Goal: Task Accomplishment & Management: Manage account settings

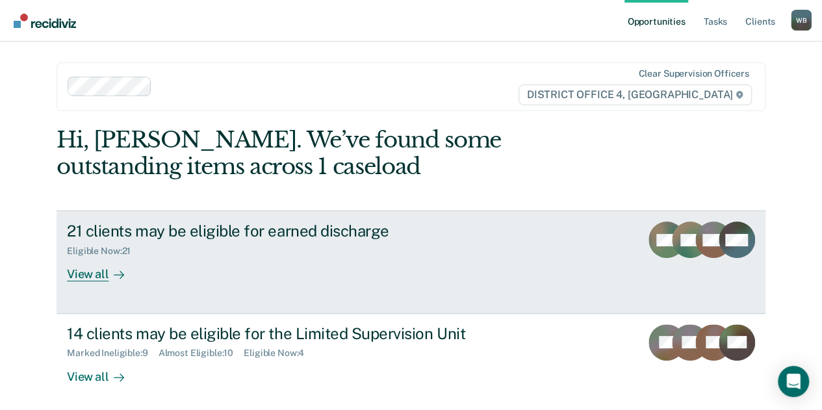
click at [453, 268] on div "21 clients may be eligible for earned discharge Eligible Now : 21 View all" at bounding box center [310, 252] width 487 height 60
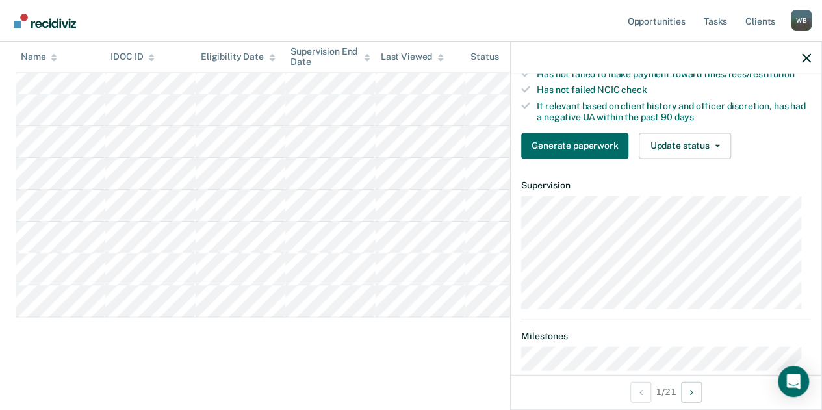
scroll to position [232, 0]
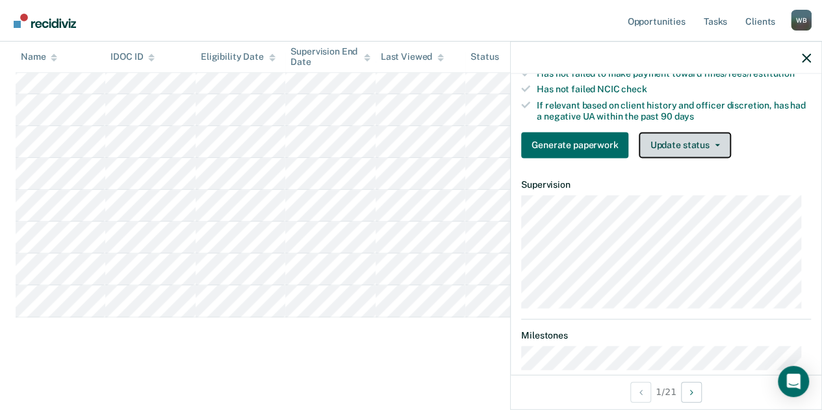
click at [723, 158] on button "Update status" at bounding box center [685, 145] width 92 height 26
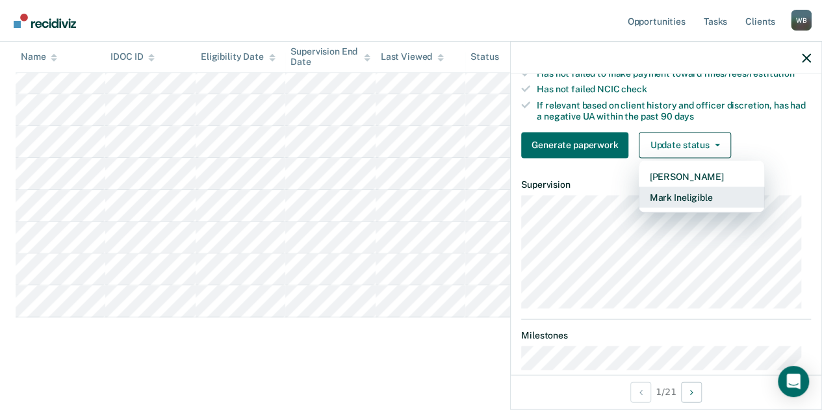
click at [692, 203] on button "Mark Ineligible" at bounding box center [701, 197] width 125 height 21
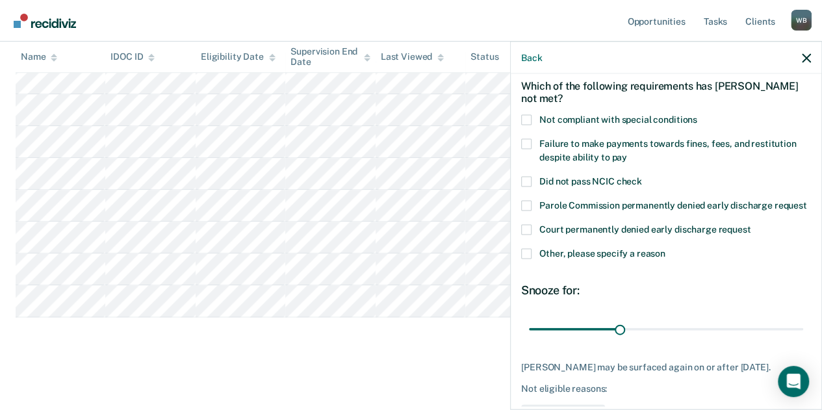
scroll to position [57, 0]
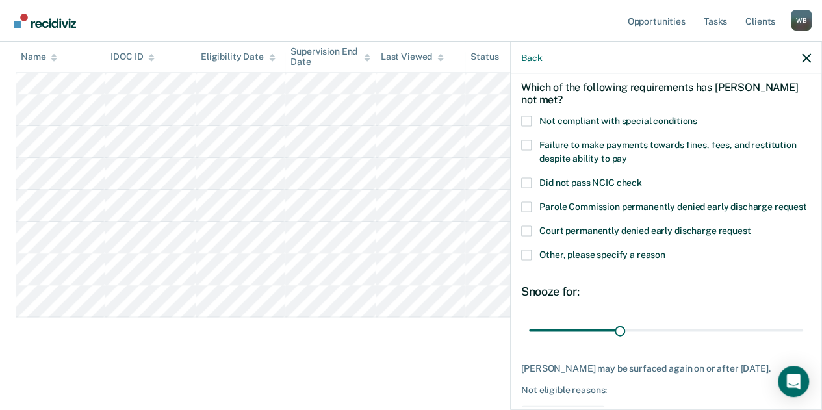
click at [525, 261] on span at bounding box center [526, 255] width 10 height 10
click at [666, 250] on input "Other, please specify a reason" at bounding box center [666, 250] width 0 height 0
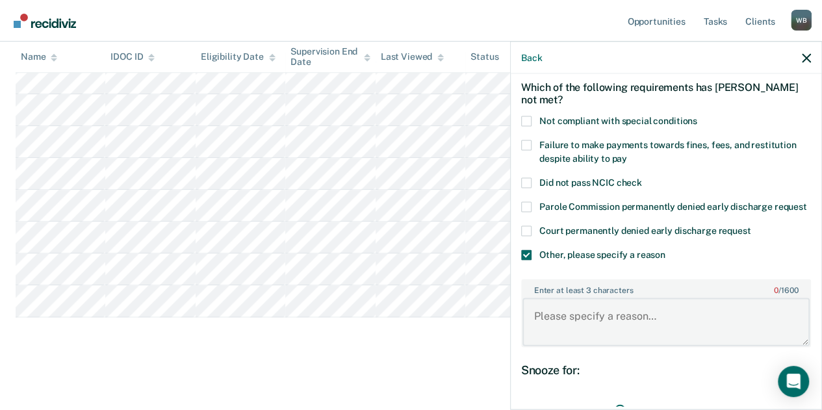
click at [563, 330] on textarea "Enter at least 3 characters 0 / 1600" at bounding box center [666, 322] width 287 height 48
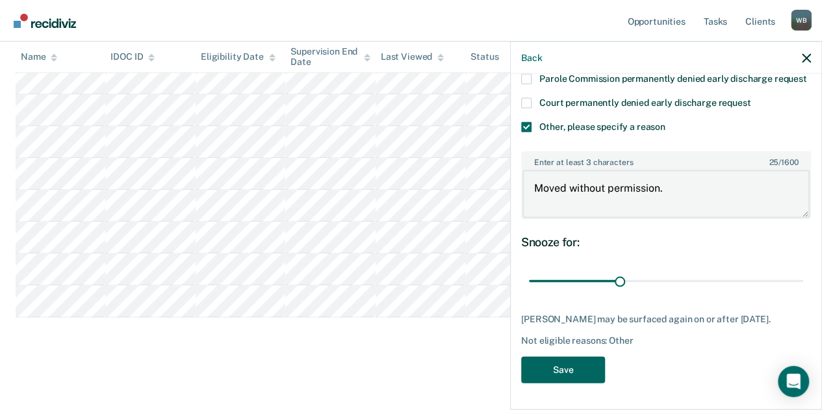
type textarea "Moved without permission."
click at [576, 378] on button "Save" at bounding box center [563, 370] width 84 height 27
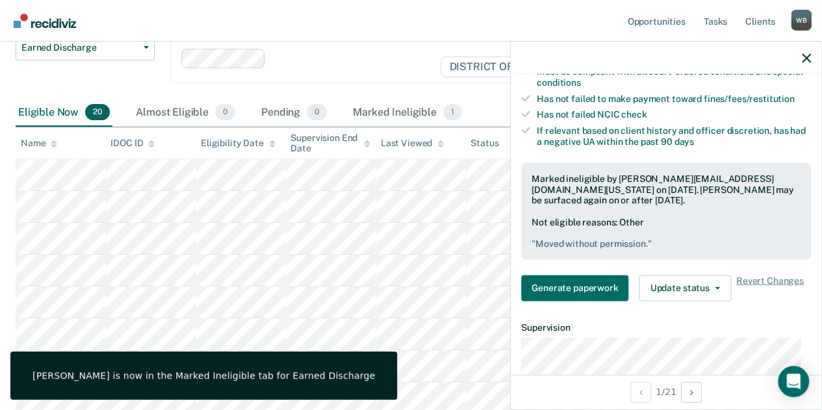
scroll to position [129, 0]
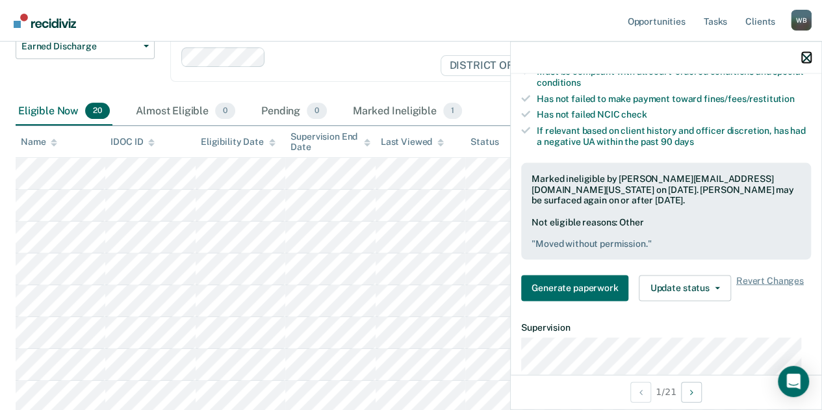
click at [810, 59] on icon "button" at bounding box center [806, 57] width 9 height 9
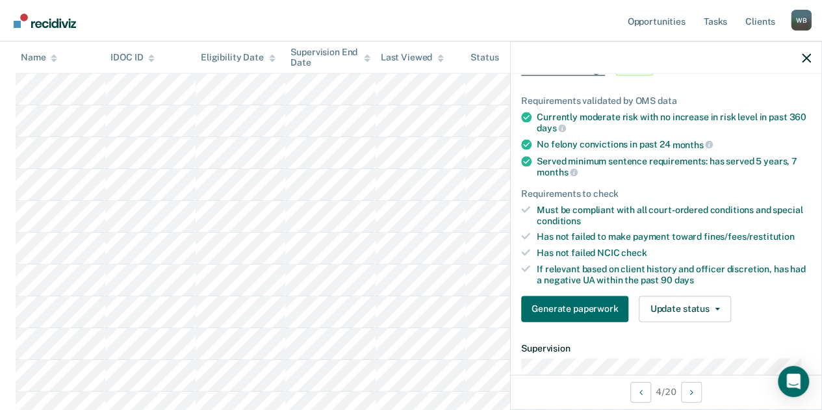
scroll to position [82, 0]
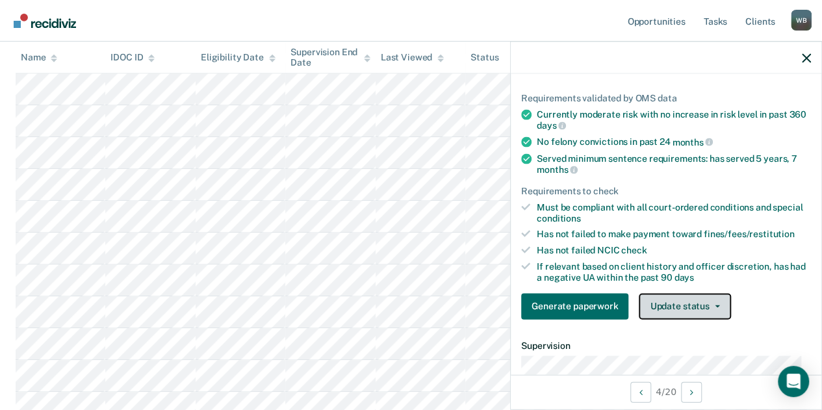
click at [702, 296] on button "Update status" at bounding box center [685, 306] width 92 height 26
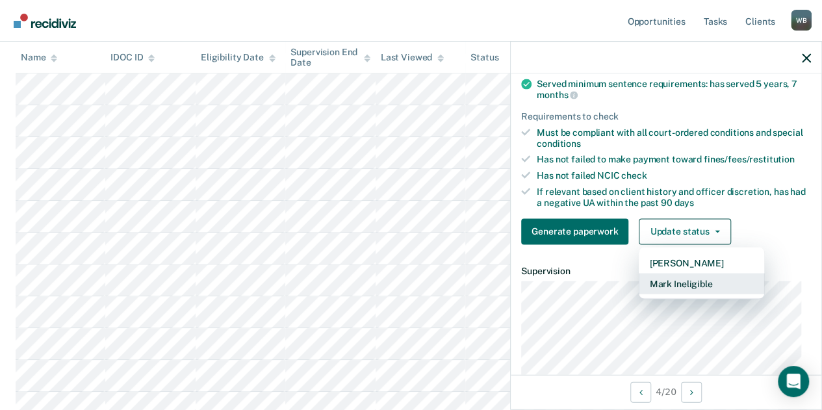
click at [697, 284] on button "Mark Ineligible" at bounding box center [701, 283] width 125 height 21
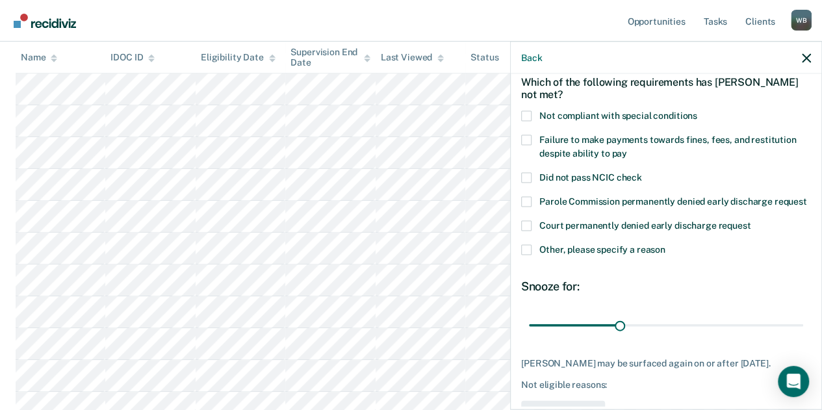
scroll to position [60, 0]
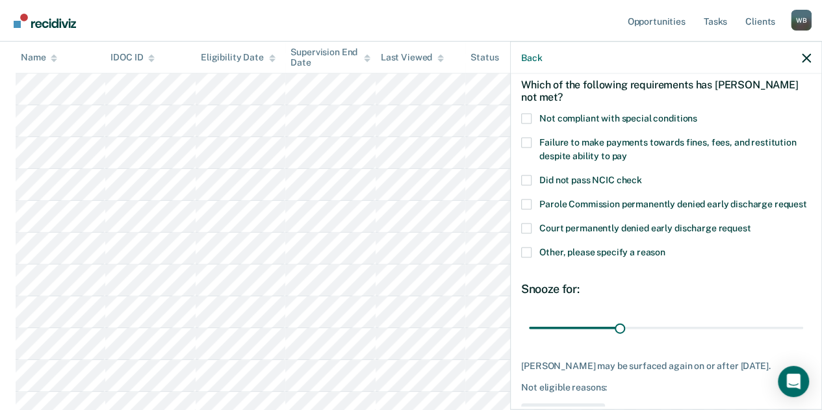
click at [530, 141] on span at bounding box center [526, 143] width 10 height 10
click at [627, 151] on input "Failure to make payments towards fines, fees, and restitution despite ability t…" at bounding box center [627, 151] width 0 height 0
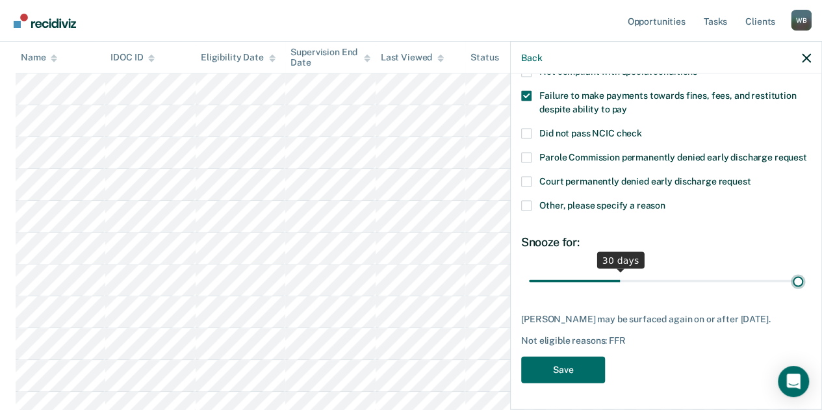
type input "90"
click at [789, 281] on input "range" at bounding box center [666, 281] width 274 height 23
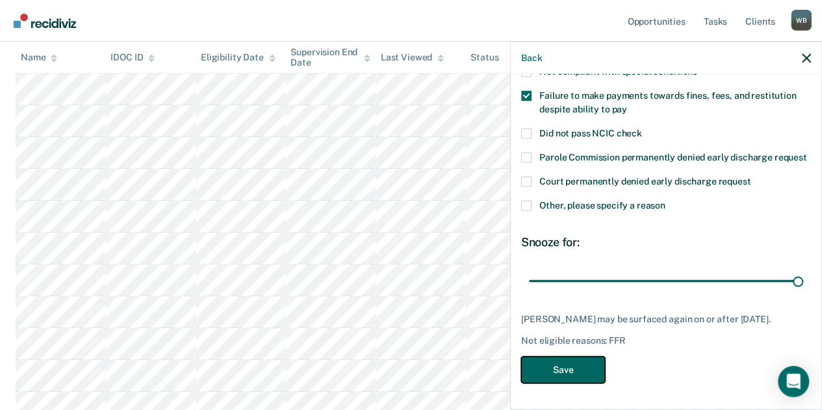
click at [580, 376] on button "Save" at bounding box center [563, 370] width 84 height 27
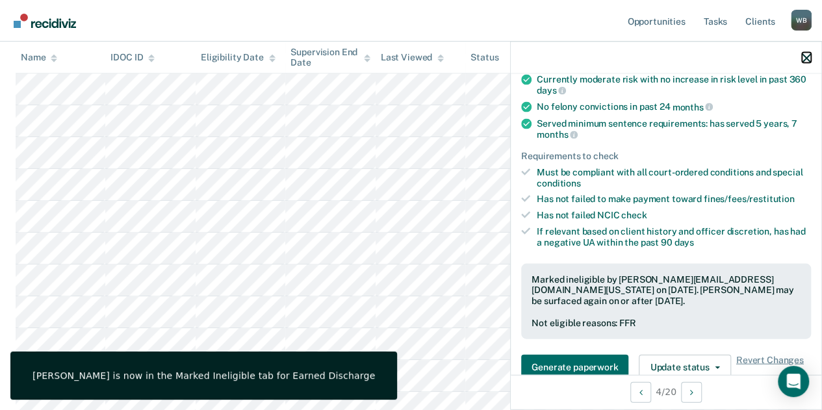
click at [807, 60] on icon "button" at bounding box center [806, 57] width 9 height 9
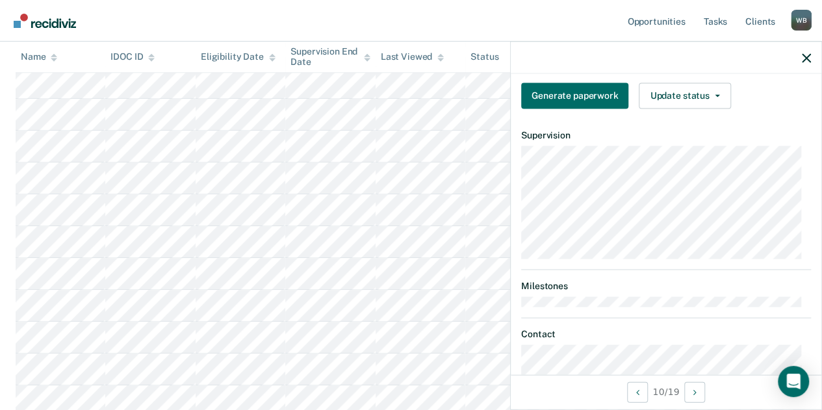
scroll to position [281, 0]
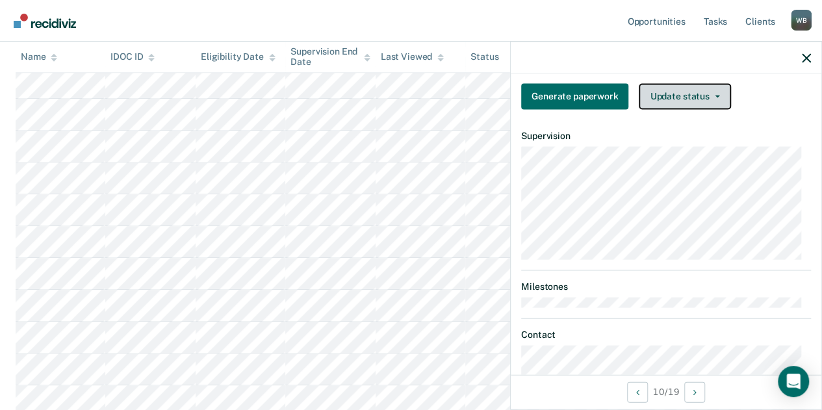
click at [711, 109] on button "Update status" at bounding box center [685, 96] width 92 height 26
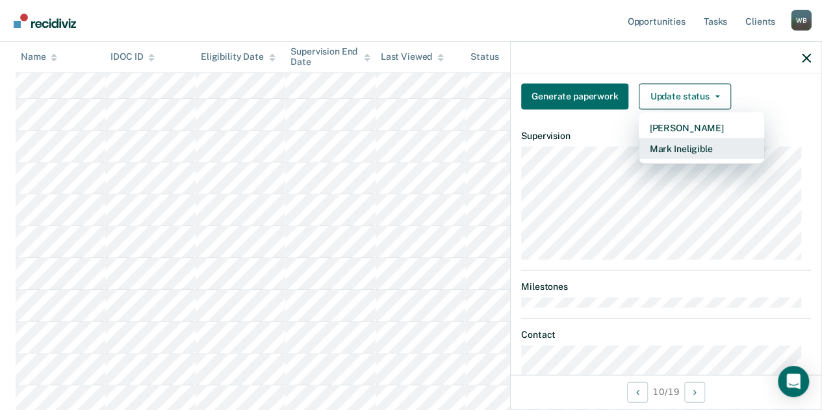
click at [684, 151] on button "Mark Ineligible" at bounding box center [701, 148] width 125 height 21
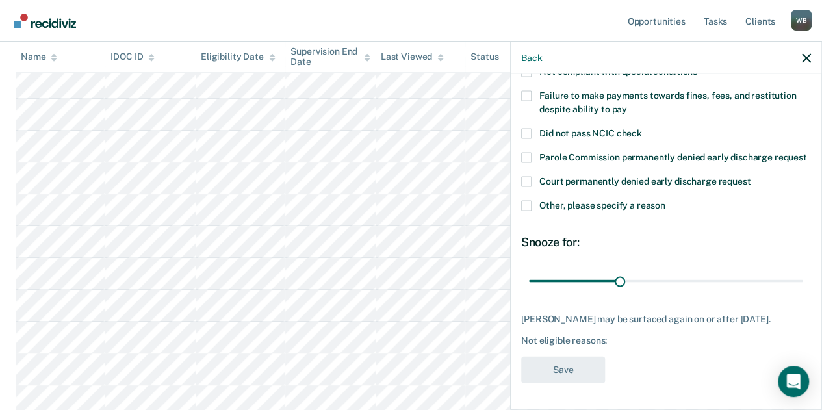
click at [523, 201] on label "Other, please specify a reason" at bounding box center [666, 208] width 290 height 14
click at [666, 201] on input "Other, please specify a reason" at bounding box center [666, 201] width 0 height 0
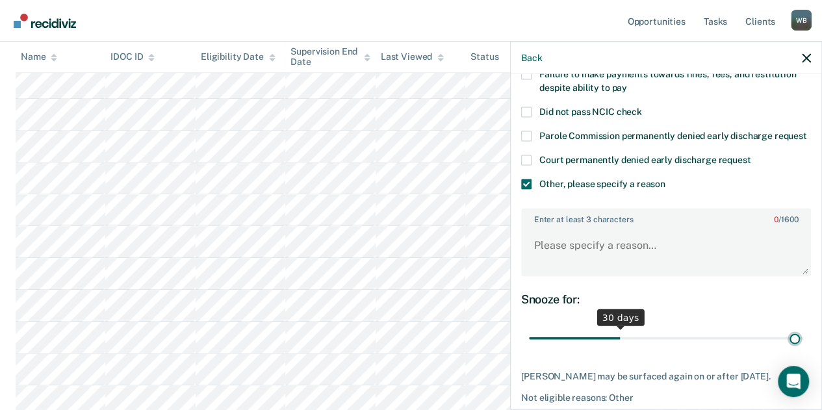
type input "89"
click at [784, 350] on input "range" at bounding box center [666, 338] width 274 height 23
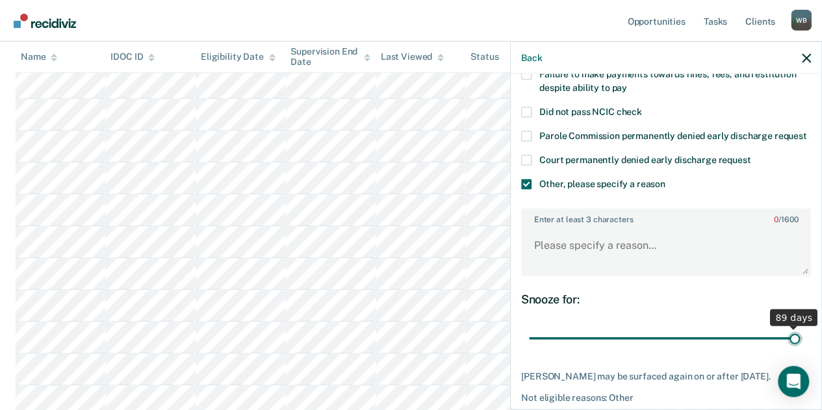
scroll to position [207, 0]
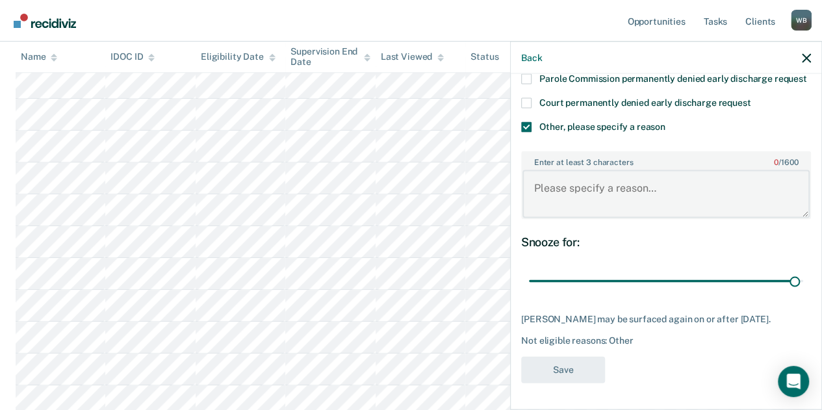
click at [564, 185] on textarea "Enter at least 3 characters 0 / 1600" at bounding box center [666, 194] width 287 height 48
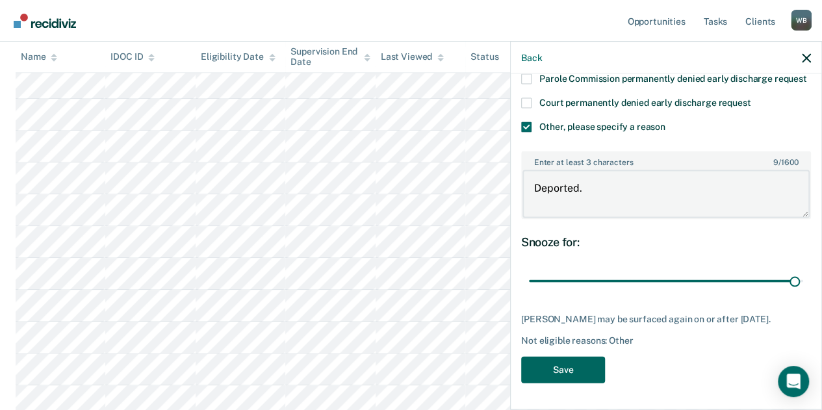
type textarea "Deported."
click at [549, 378] on button "Save" at bounding box center [563, 370] width 84 height 27
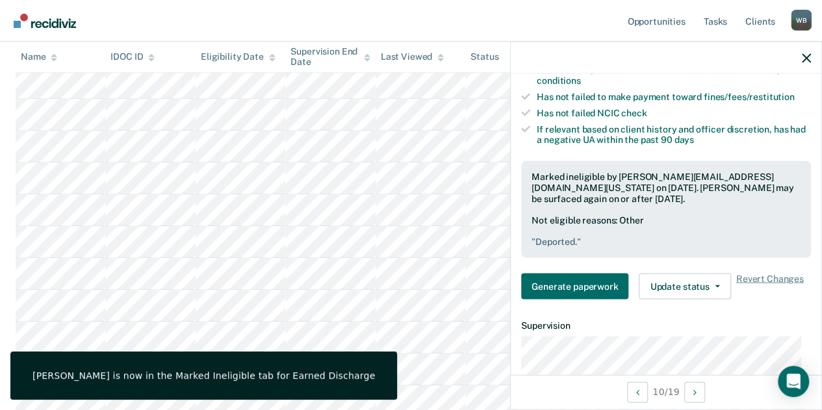
scroll to position [398, 0]
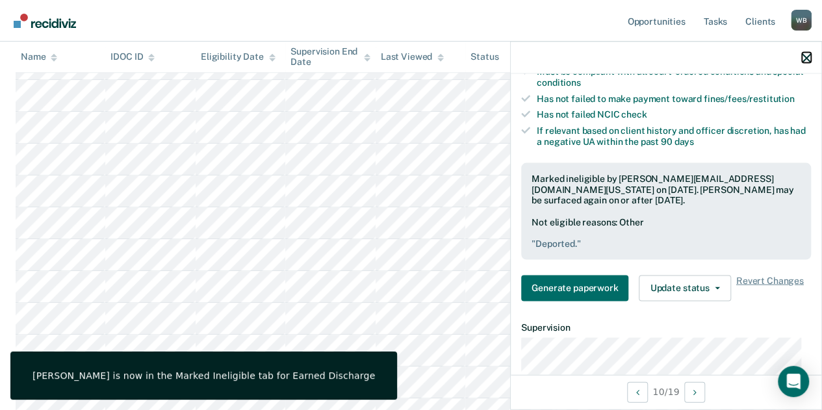
click at [808, 53] on button "button" at bounding box center [806, 57] width 9 height 11
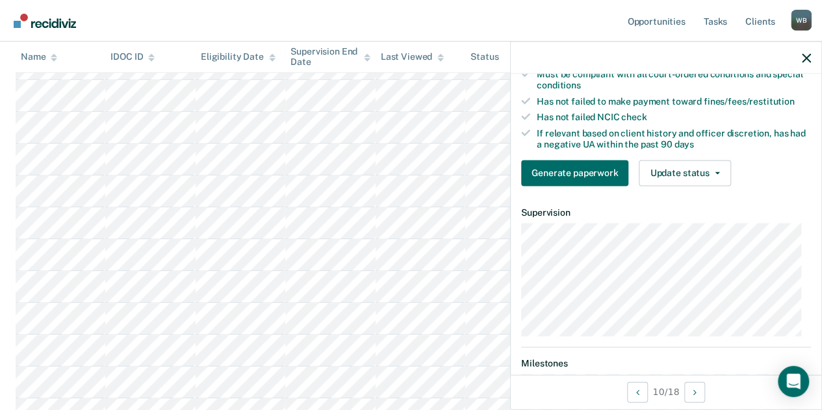
scroll to position [205, 0]
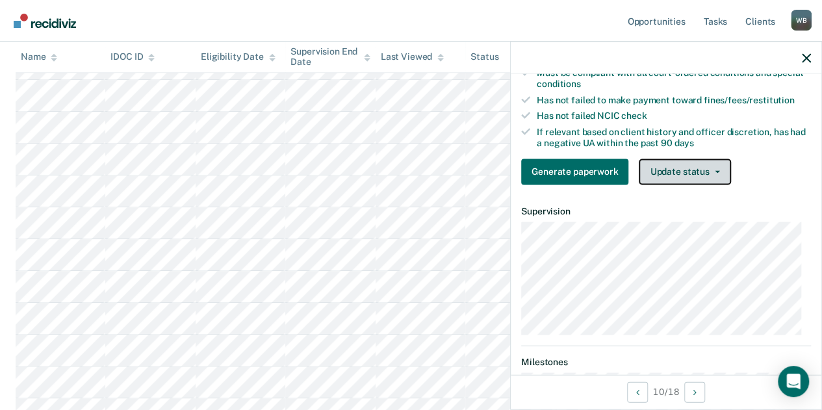
click at [680, 185] on button "Update status" at bounding box center [685, 172] width 92 height 26
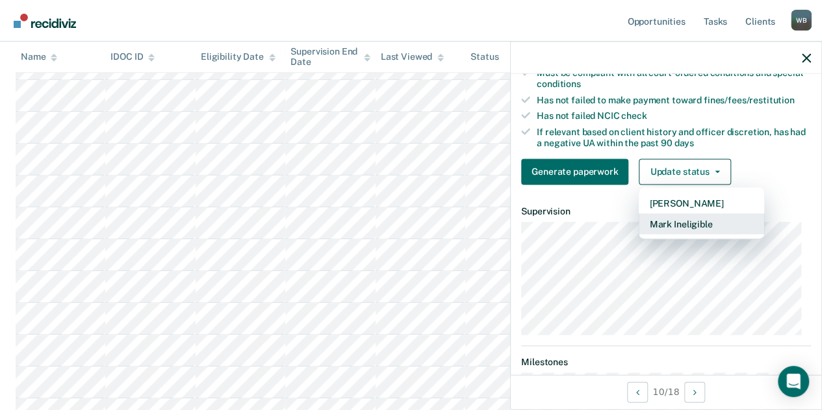
click at [666, 234] on button "Mark Ineligible" at bounding box center [701, 223] width 125 height 21
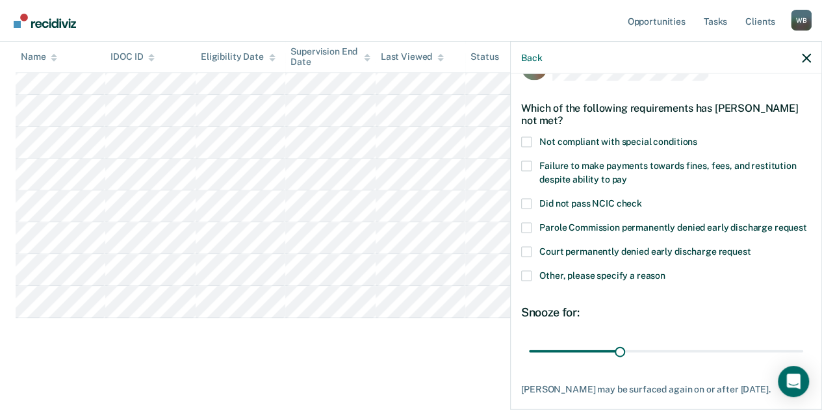
scroll to position [34, 0]
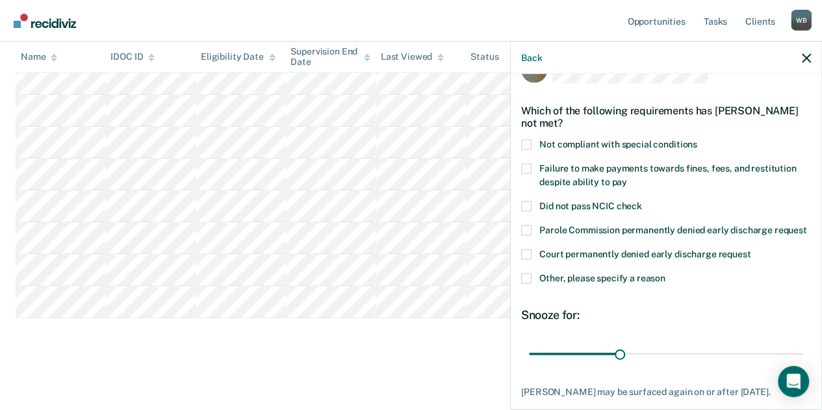
click at [529, 287] on label "Other, please specify a reason" at bounding box center [666, 281] width 290 height 14
click at [666, 274] on input "Other, please specify a reason" at bounding box center [666, 274] width 0 height 0
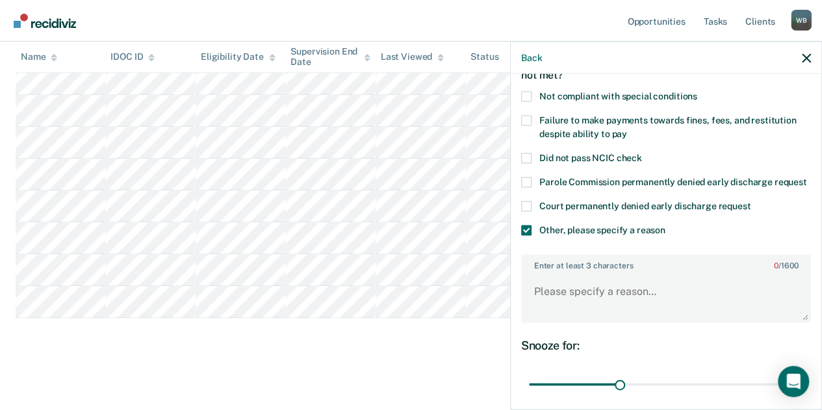
scroll to position [84, 0]
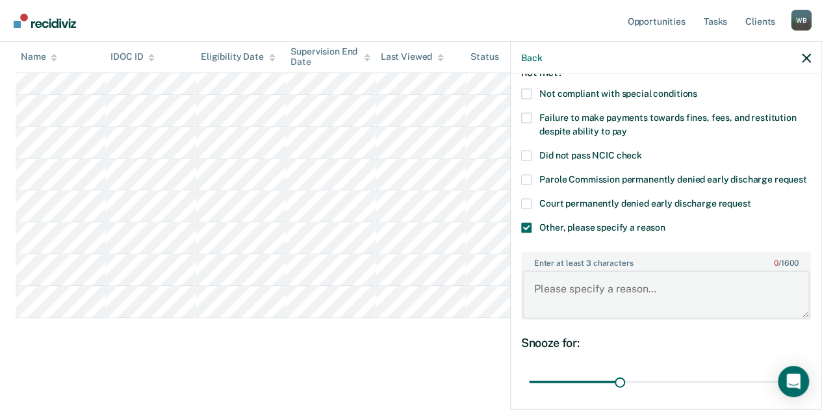
click at [554, 298] on textarea "Enter at least 3 characters 0 / 1600" at bounding box center [666, 294] width 287 height 48
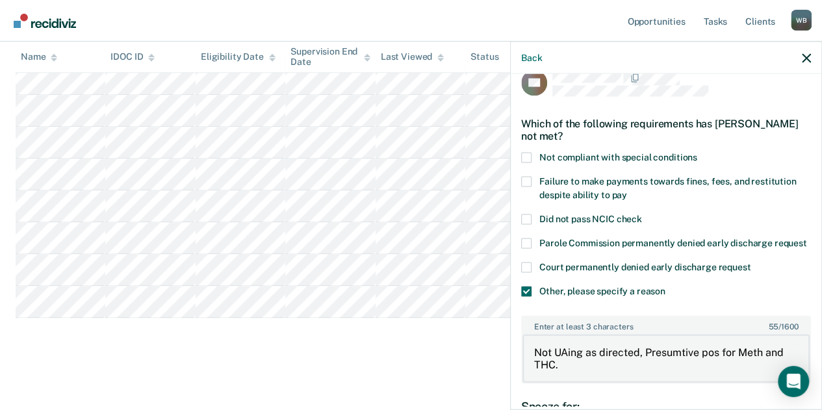
scroll to position [0, 0]
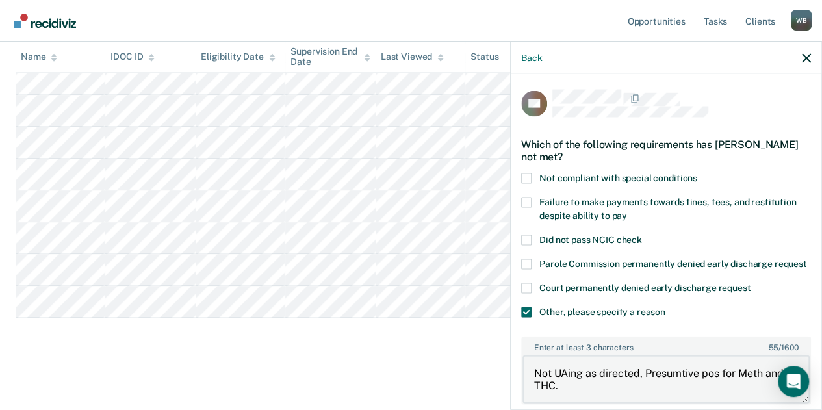
type textarea "Not UAing as directed, Presumtive pos for Meth and THC."
click at [528, 207] on label "Failure to make payments towards fines, fees, and restitution despite ability t…" at bounding box center [666, 211] width 290 height 27
click at [627, 211] on input "Failure to make payments towards fines, fees, and restitution despite ability t…" at bounding box center [627, 211] width 0 height 0
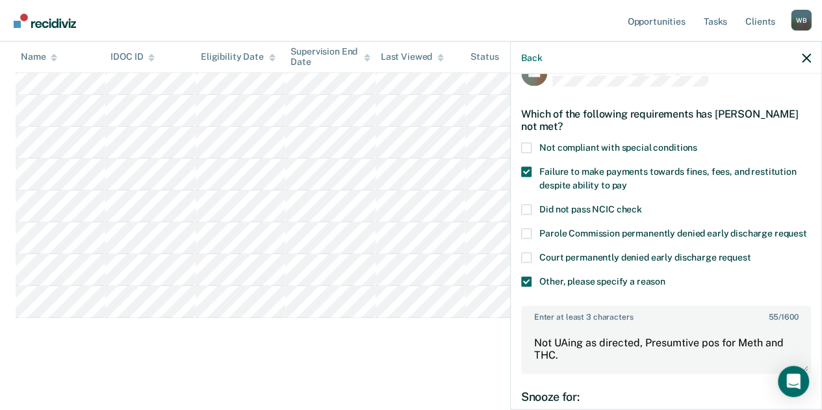
scroll to position [196, 0]
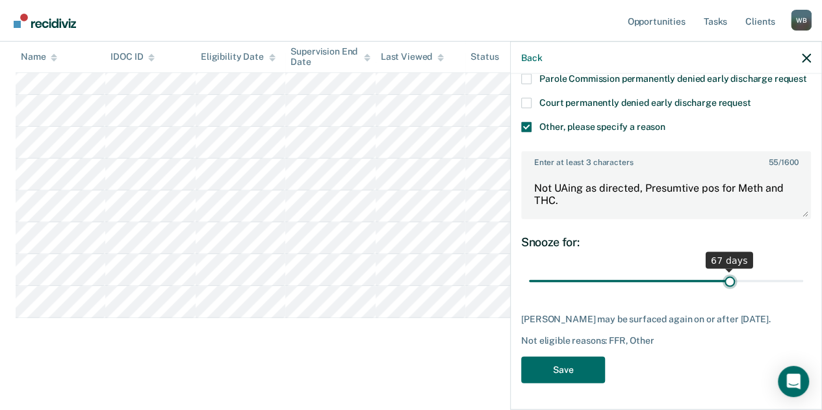
click at [721, 279] on input "range" at bounding box center [666, 281] width 274 height 23
drag, startPoint x: 721, startPoint y: 279, endPoint x: 703, endPoint y: 283, distance: 18.6
type input "60"
click at [703, 283] on input "range" at bounding box center [666, 281] width 274 height 23
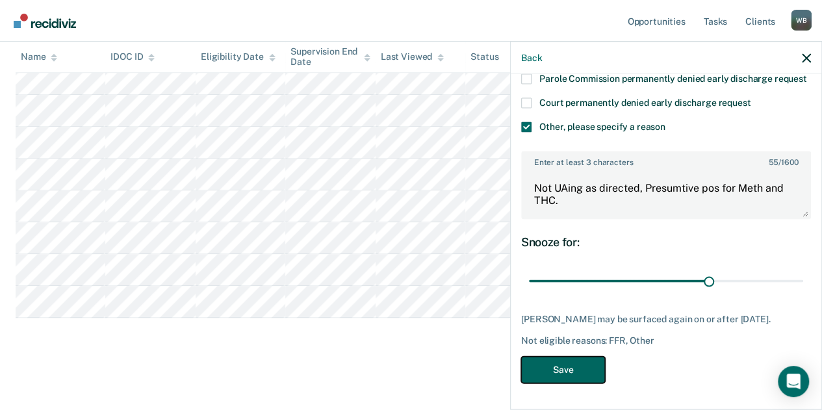
click at [569, 382] on button "Save" at bounding box center [563, 370] width 84 height 27
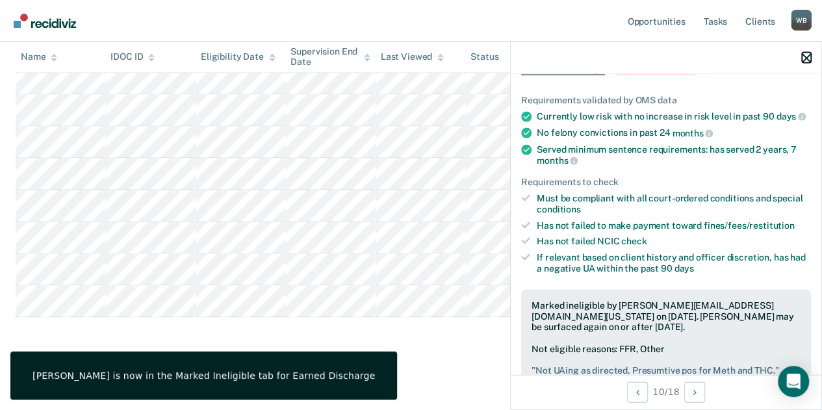
click at [809, 60] on icon "button" at bounding box center [806, 57] width 9 height 9
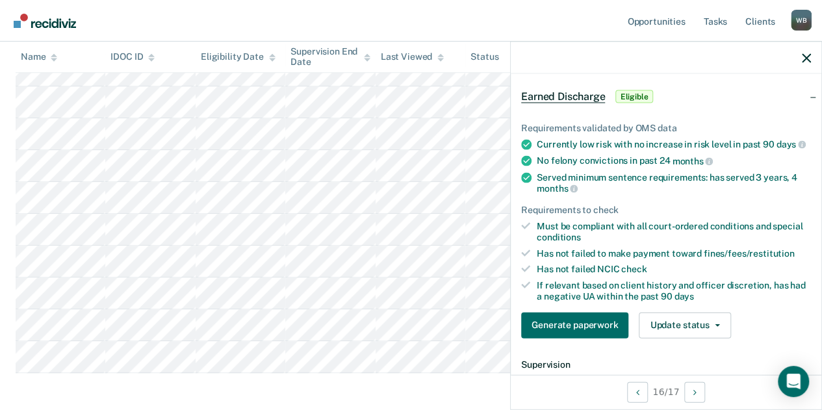
scroll to position [53, 0]
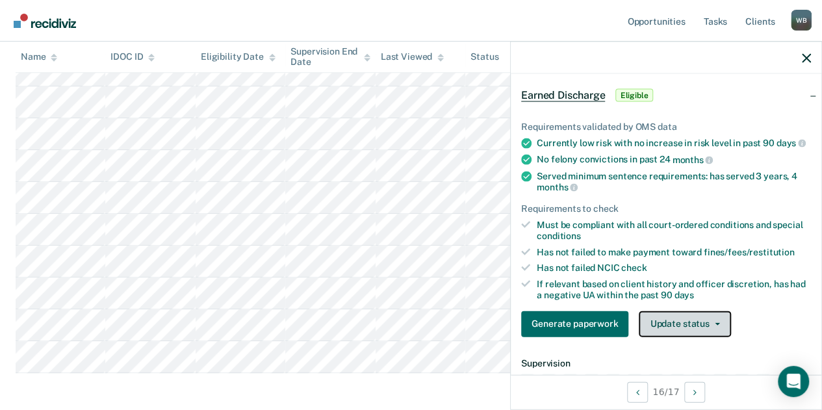
click at [666, 328] on button "Update status" at bounding box center [685, 324] width 92 height 26
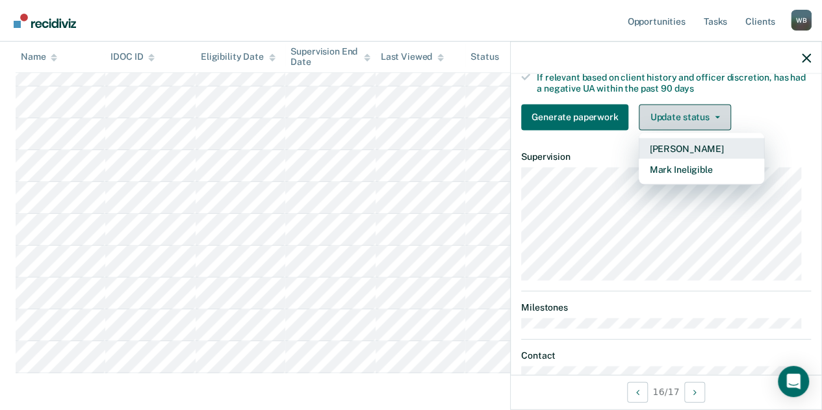
scroll to position [261, 0]
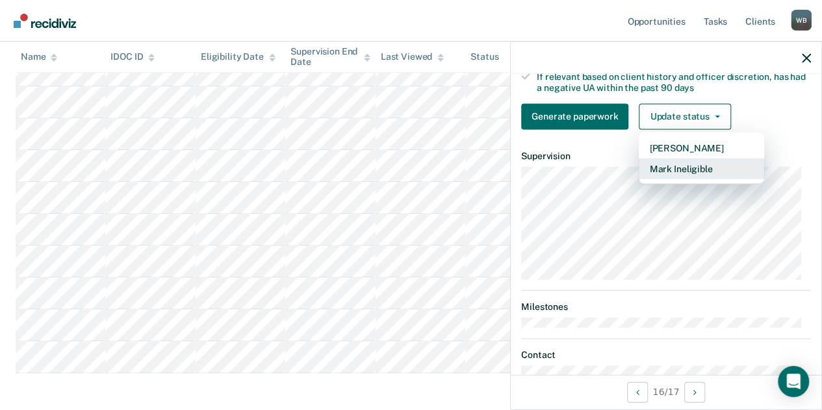
click at [690, 179] on button "Mark Ineligible" at bounding box center [701, 168] width 125 height 21
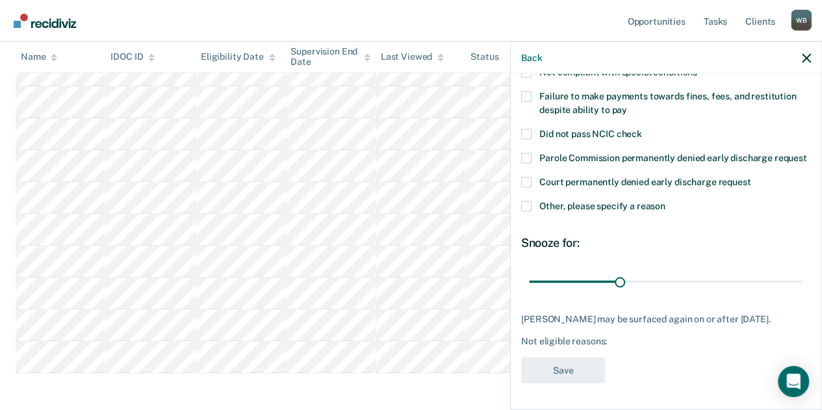
scroll to position [128, 0]
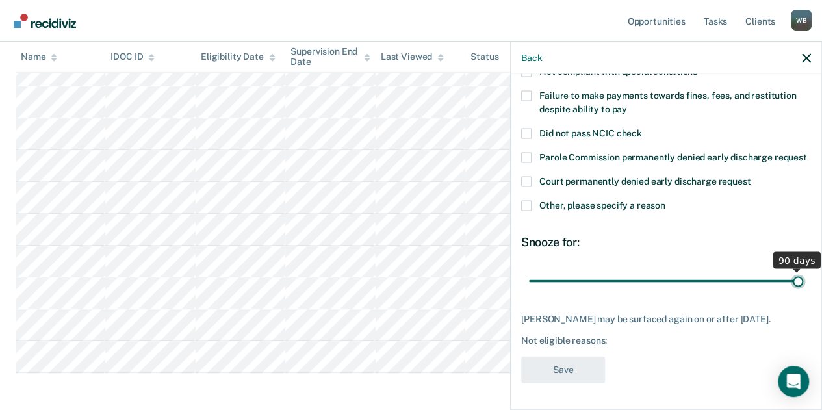
type input "90"
click at [792, 270] on input "range" at bounding box center [666, 281] width 274 height 23
click at [529, 201] on span at bounding box center [526, 206] width 10 height 10
click at [666, 201] on input "Other, please specify a reason" at bounding box center [666, 201] width 0 height 0
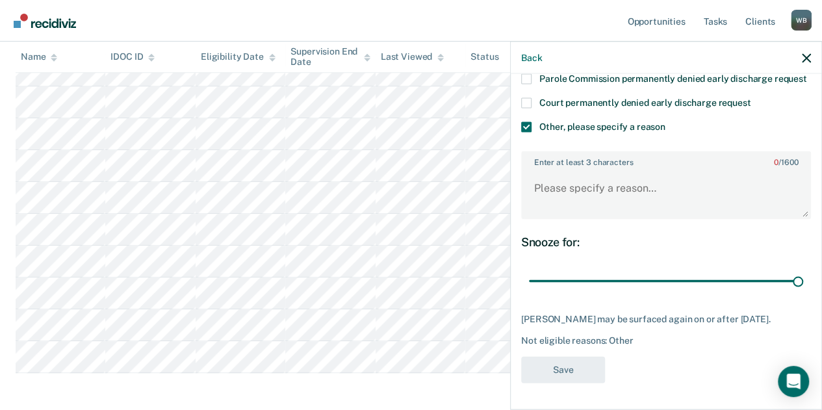
scroll to position [511, 0]
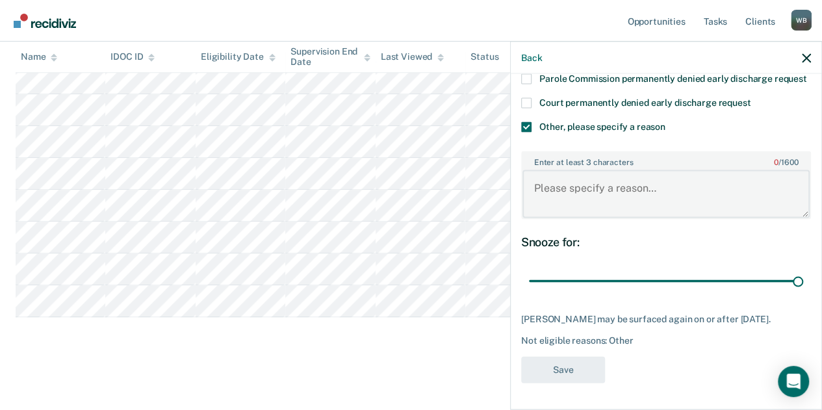
click at [565, 172] on textarea "Enter at least 3 characters 0 / 1600" at bounding box center [666, 194] width 287 height 48
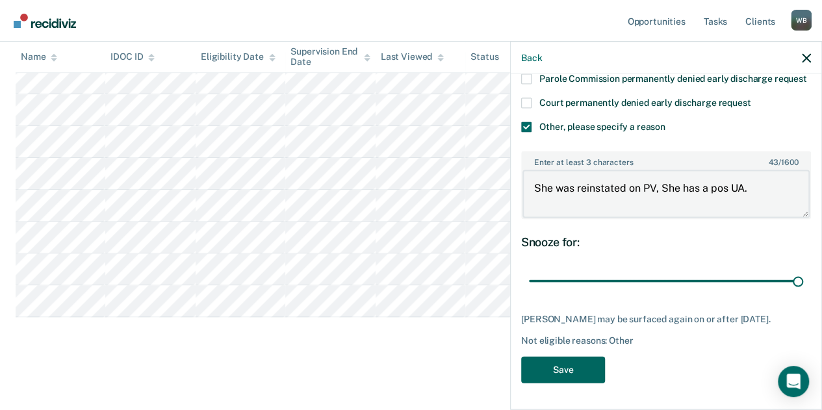
type textarea "She was reinstated on PV, She has a pos UA."
click at [584, 362] on button "Save" at bounding box center [563, 370] width 84 height 27
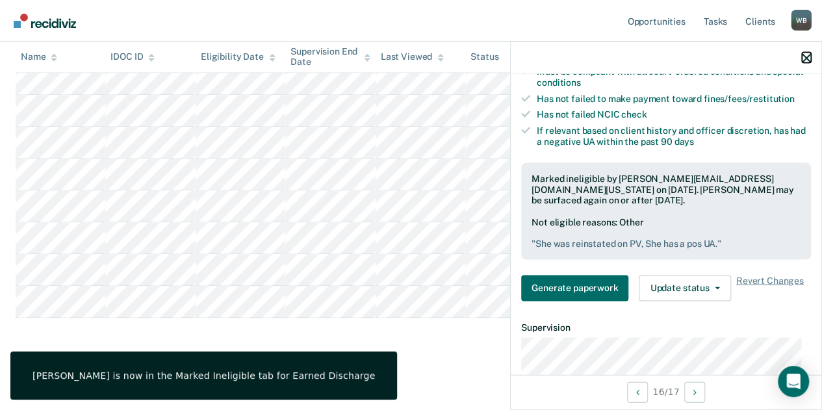
click at [809, 58] on icon "button" at bounding box center [806, 57] width 9 height 9
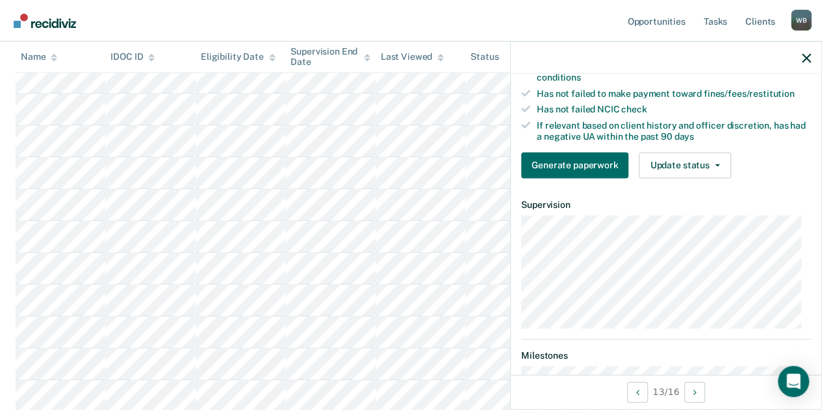
scroll to position [185, 0]
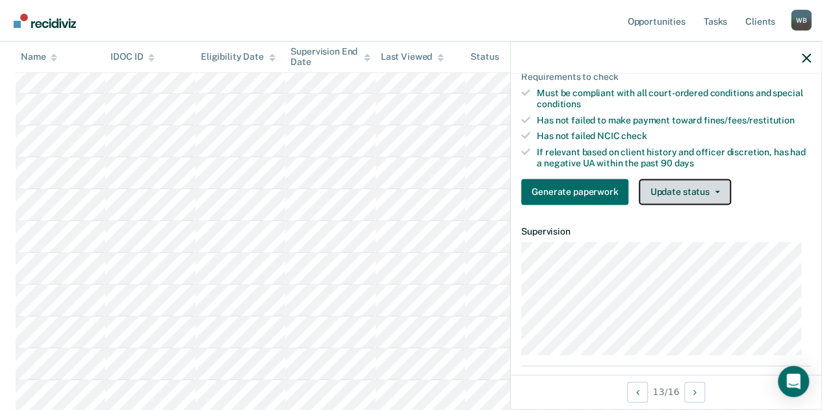
click at [703, 205] on button "Update status" at bounding box center [685, 192] width 92 height 26
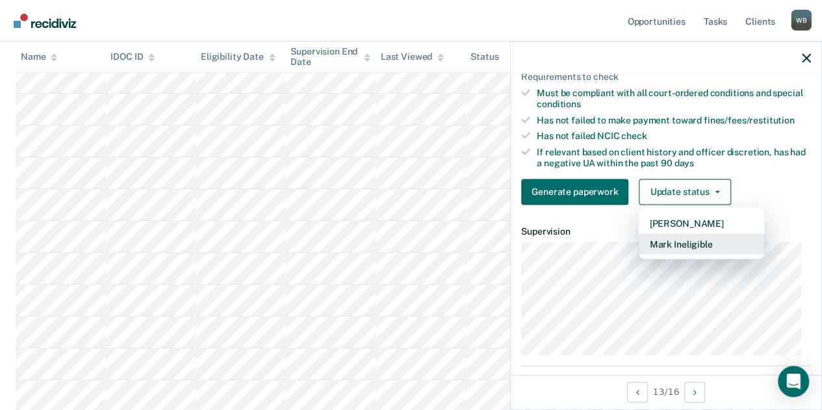
click at [689, 249] on button "Mark Ineligible" at bounding box center [701, 243] width 125 height 21
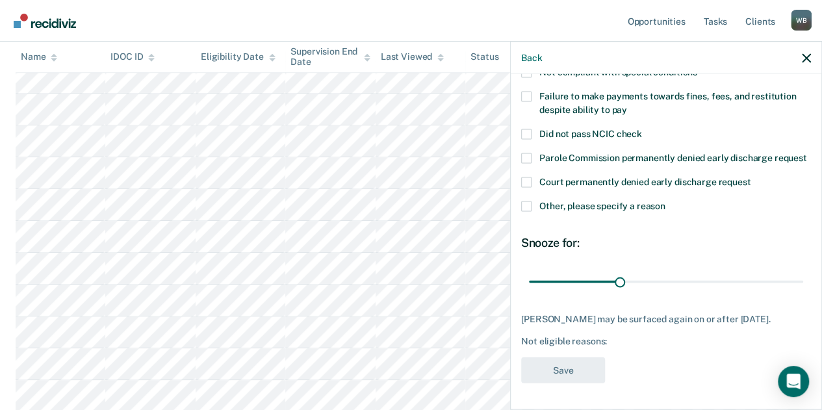
scroll to position [117, 0]
click at [535, 207] on label "Other, please specify a reason" at bounding box center [666, 208] width 290 height 14
click at [666, 201] on input "Other, please specify a reason" at bounding box center [666, 201] width 0 height 0
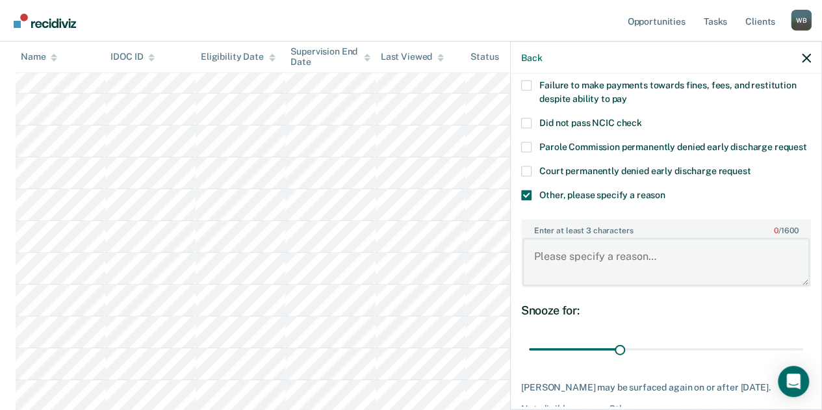
click at [581, 272] on textarea "Enter at least 3 characters 0 / 1600" at bounding box center [666, 262] width 287 height 48
type textarea "H"
type textarea "Not complaint with IDOC AOS."
click at [794, 359] on div "30 days" at bounding box center [666, 349] width 290 height 23
drag, startPoint x: 793, startPoint y: 360, endPoint x: 797, endPoint y: 369, distance: 9.6
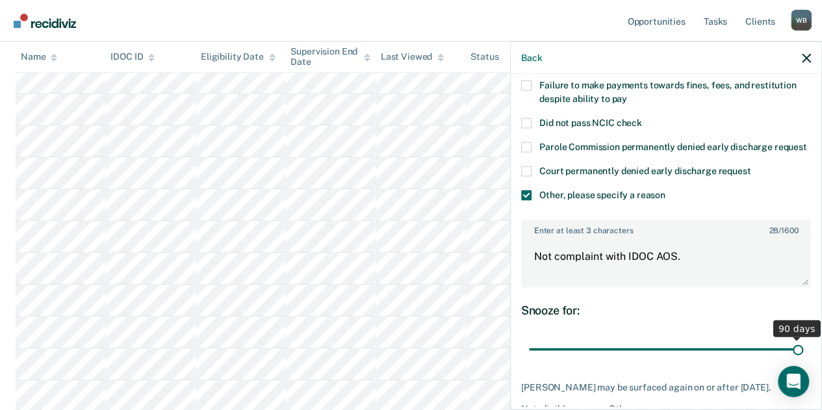
drag, startPoint x: 771, startPoint y: 358, endPoint x: 799, endPoint y: 349, distance: 29.4
type input "90"
click at [799, 349] on input "range" at bounding box center [666, 349] width 274 height 23
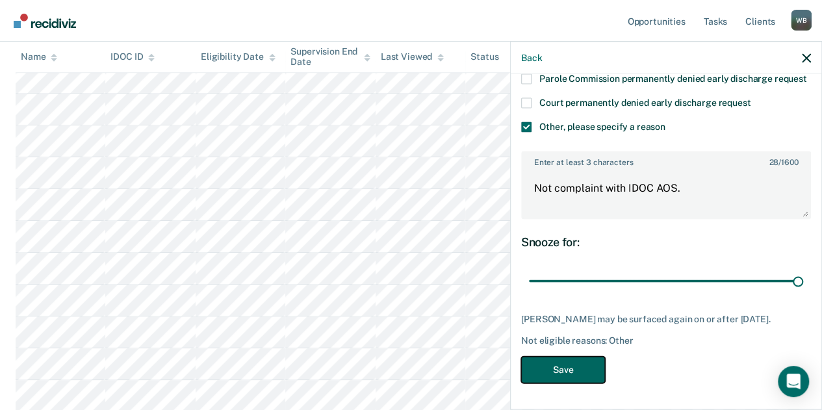
click at [554, 371] on button "Save" at bounding box center [563, 370] width 84 height 27
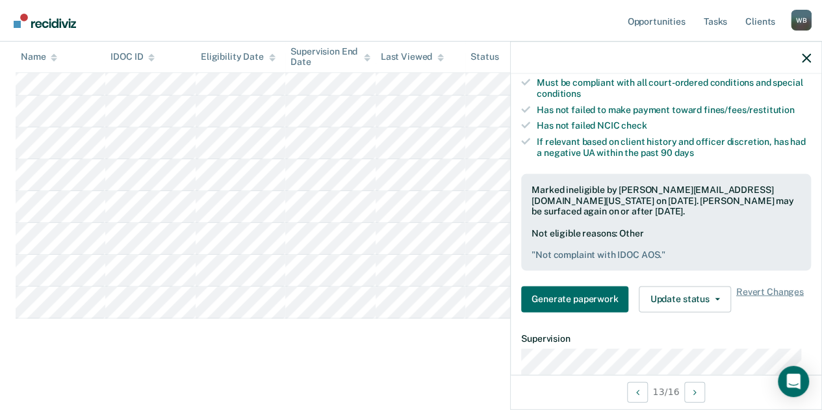
scroll to position [447, 0]
click at [806, 62] on icon "button" at bounding box center [806, 57] width 9 height 9
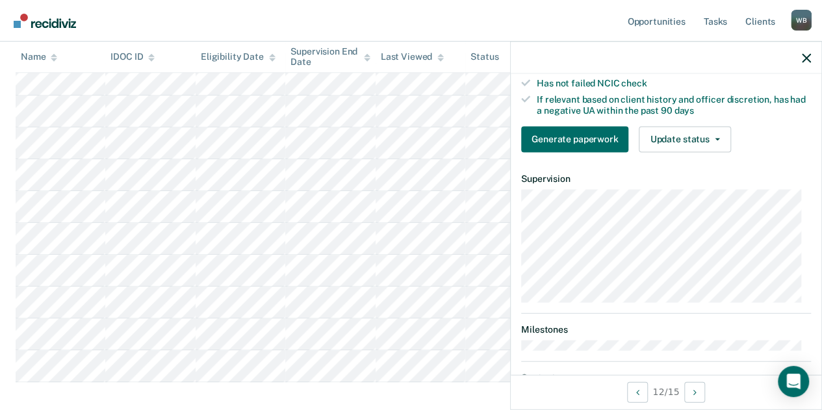
scroll to position [240, 0]
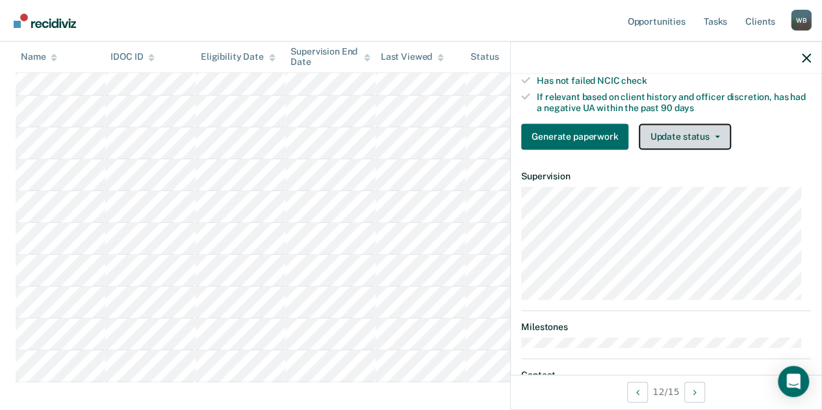
click at [705, 148] on button "Update status" at bounding box center [685, 136] width 92 height 26
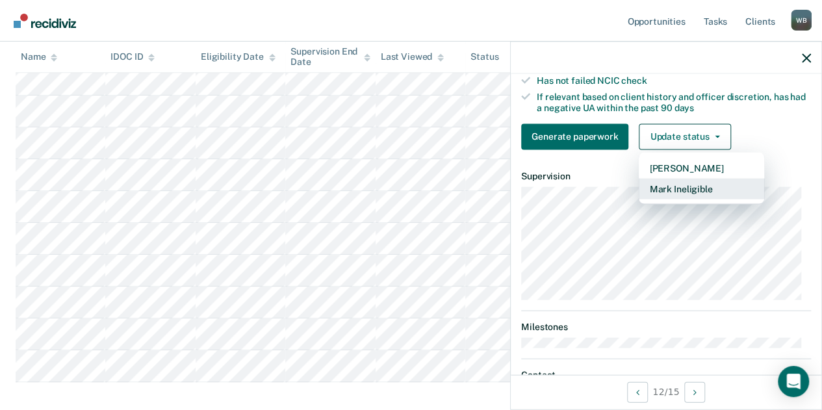
click at [686, 199] on button "Mark Ineligible" at bounding box center [701, 188] width 125 height 21
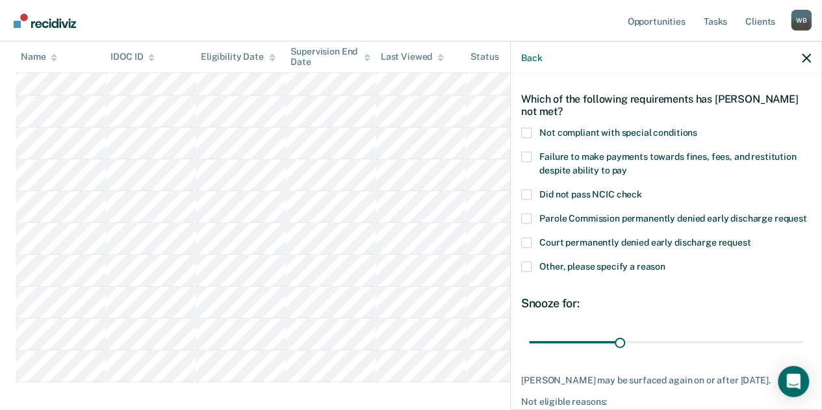
scroll to position [45, 0]
click at [521, 131] on span at bounding box center [526, 133] width 10 height 10
click at [697, 128] on input "Not compliant with special conditions" at bounding box center [697, 128] width 0 height 0
type input "70"
click at [731, 354] on input "range" at bounding box center [666, 342] width 274 height 23
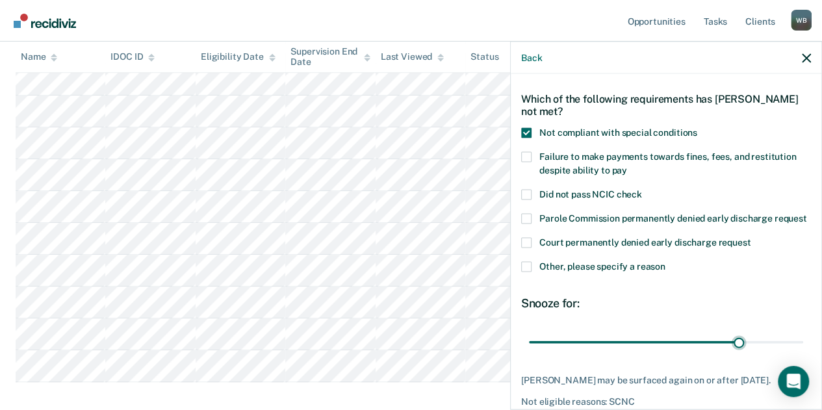
scroll to position [117, 0]
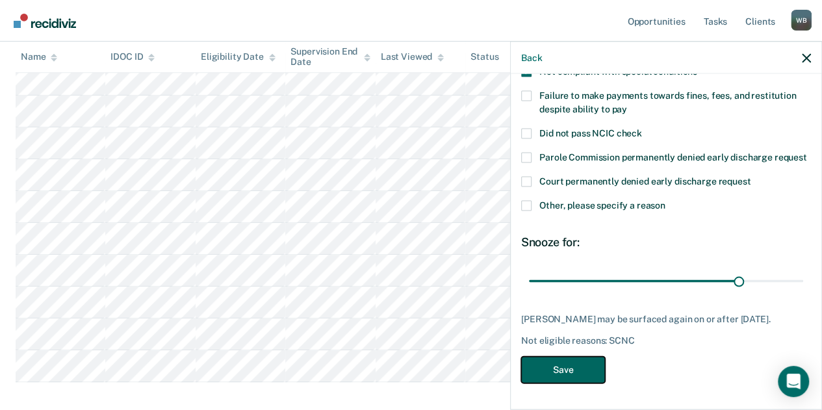
click at [562, 372] on button "Save" at bounding box center [563, 370] width 84 height 27
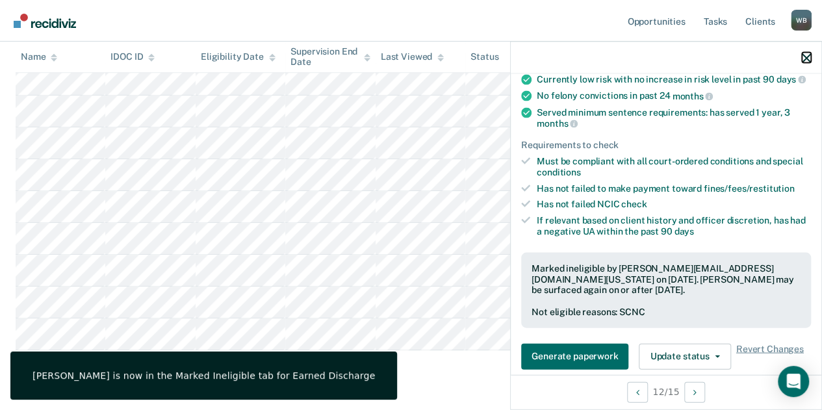
click at [805, 59] on icon "button" at bounding box center [806, 57] width 9 height 9
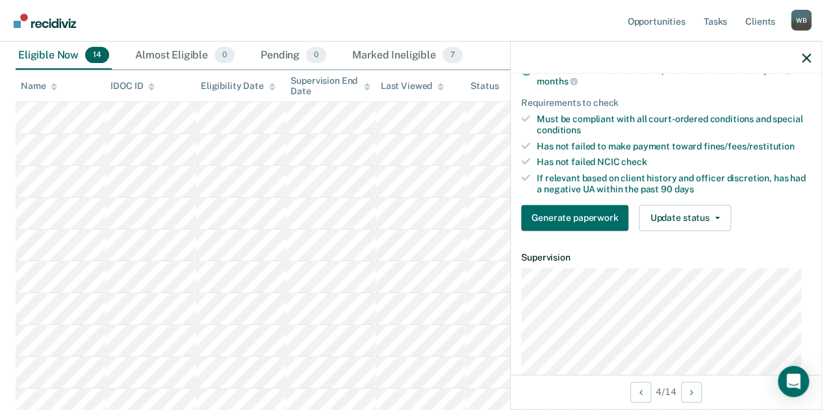
scroll to position [164, 0]
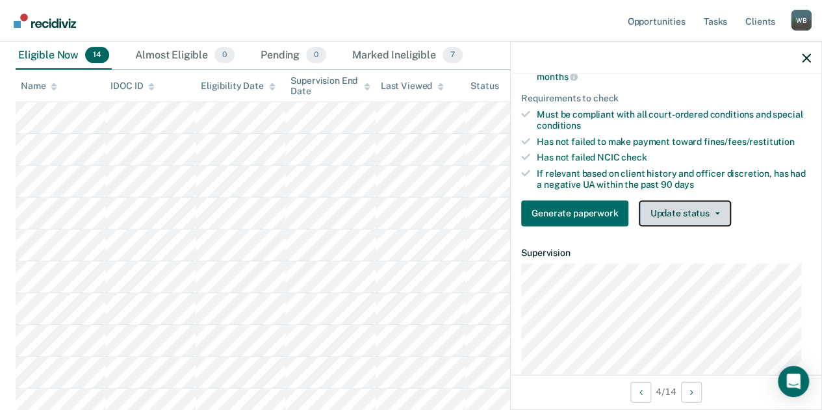
click at [685, 216] on button "Update status" at bounding box center [685, 213] width 92 height 26
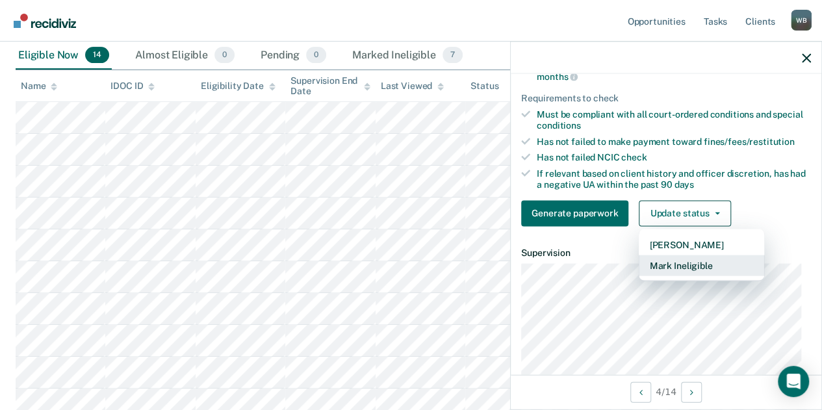
click at [669, 276] on button "Mark Ineligible" at bounding box center [701, 265] width 125 height 21
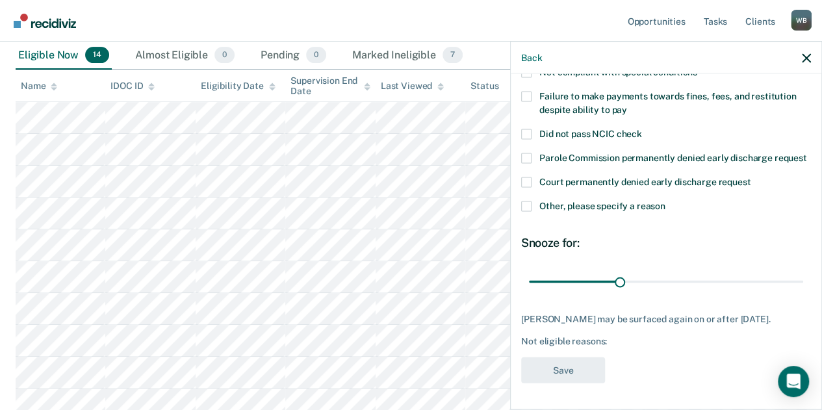
scroll to position [117, 0]
type input "85"
click at [774, 279] on input "range" at bounding box center [666, 281] width 274 height 23
click at [528, 91] on span at bounding box center [526, 96] width 10 height 10
click at [627, 105] on input "Failure to make payments towards fines, fees, and restitution despite ability t…" at bounding box center [627, 105] width 0 height 0
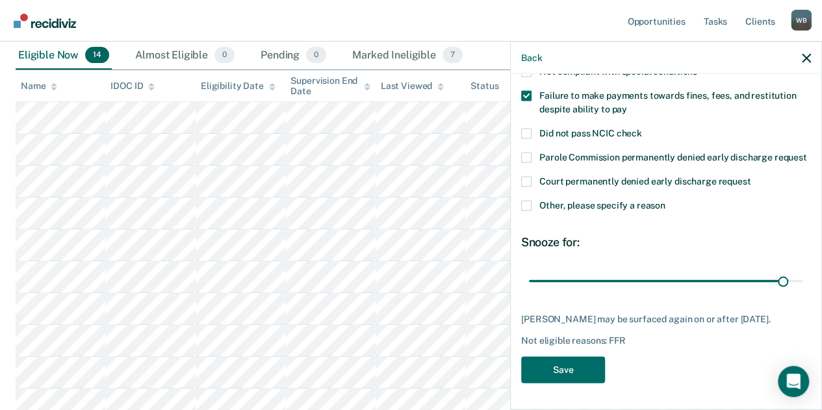
scroll to position [128, 0]
click at [530, 201] on span at bounding box center [526, 206] width 10 height 10
click at [666, 201] on input "Other, please specify a reason" at bounding box center [666, 201] width 0 height 0
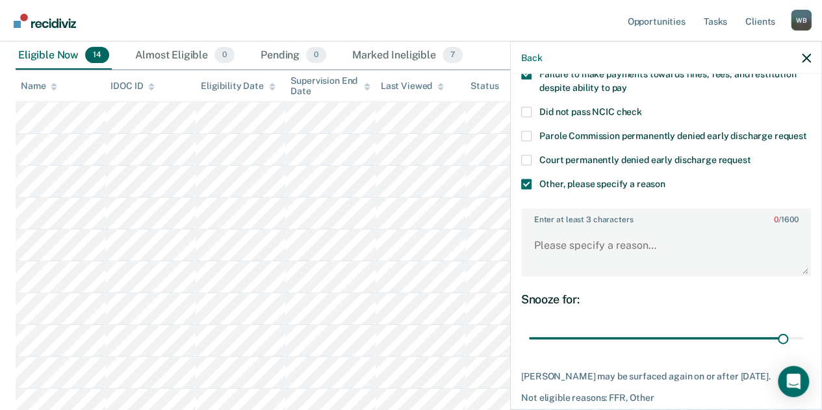
scroll to position [207, 0]
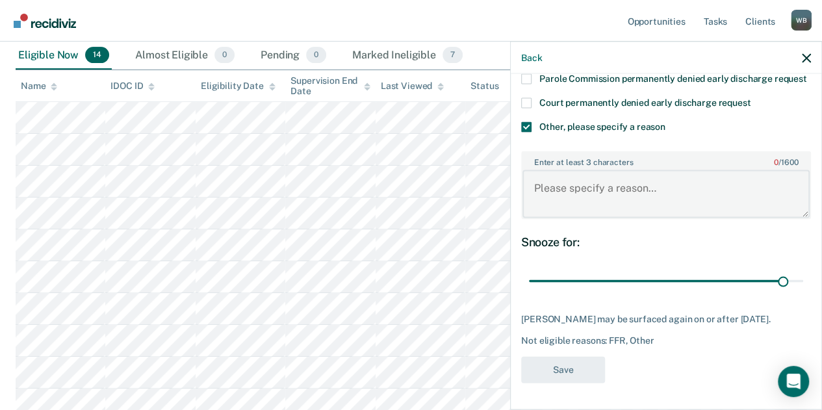
click at [573, 177] on textarea "Enter at least 3 characters 0 / 1600" at bounding box center [666, 194] width 287 height 48
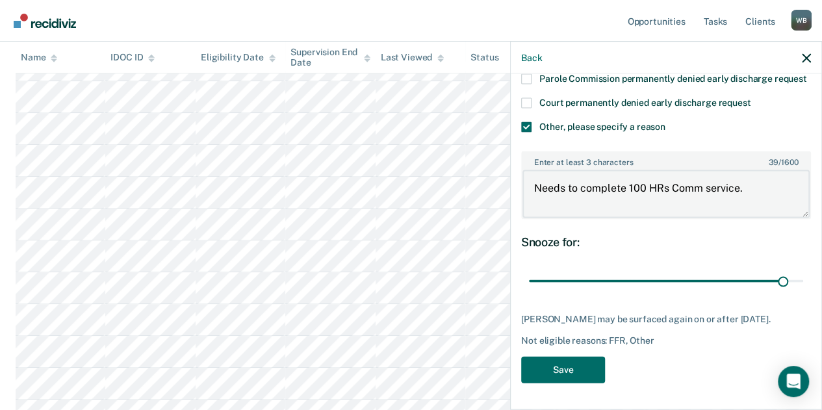
scroll to position [271, 0]
type textarea "Needs to complete 100 HRs Comm service."
click at [551, 378] on button "Save" at bounding box center [563, 370] width 84 height 27
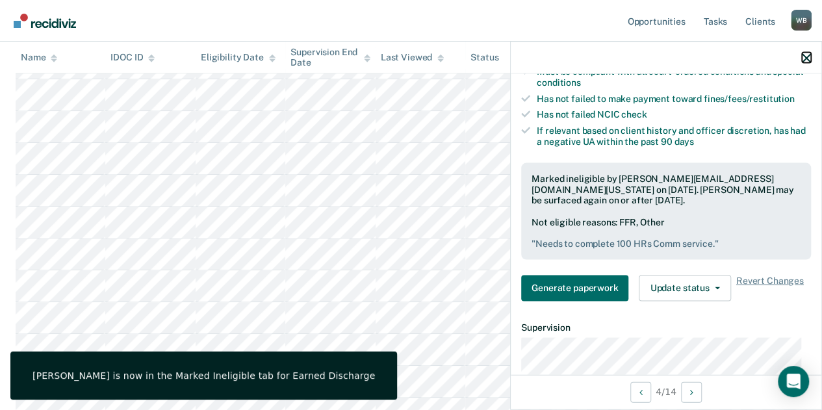
click at [805, 58] on icon "button" at bounding box center [806, 57] width 9 height 9
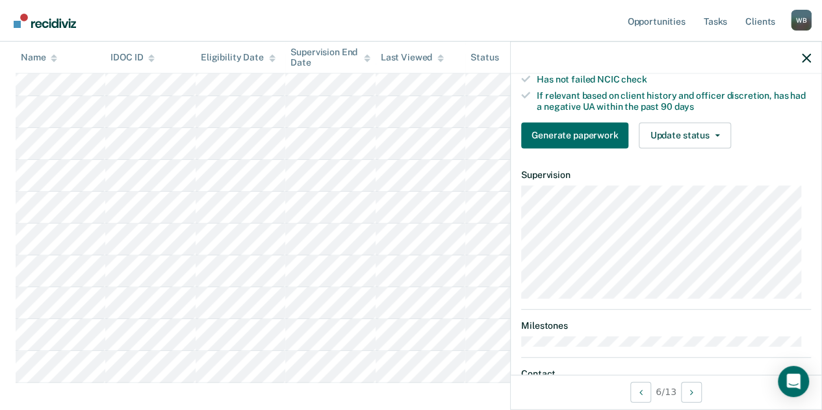
scroll to position [242, 0]
click at [708, 148] on button "Update status" at bounding box center [685, 135] width 92 height 26
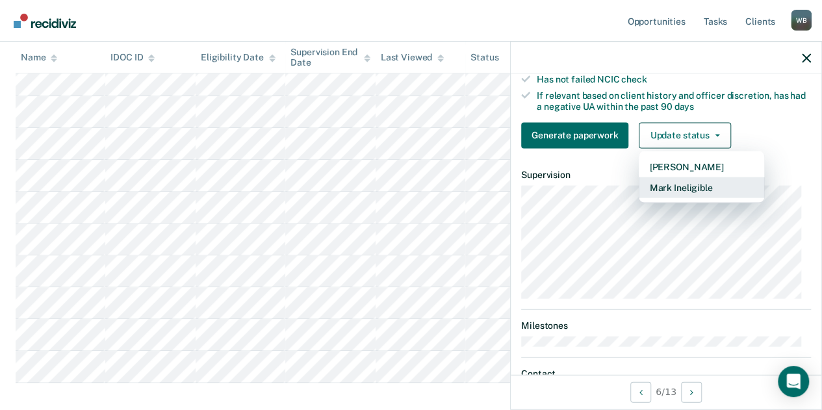
click at [706, 191] on button "Mark Ineligible" at bounding box center [701, 187] width 125 height 21
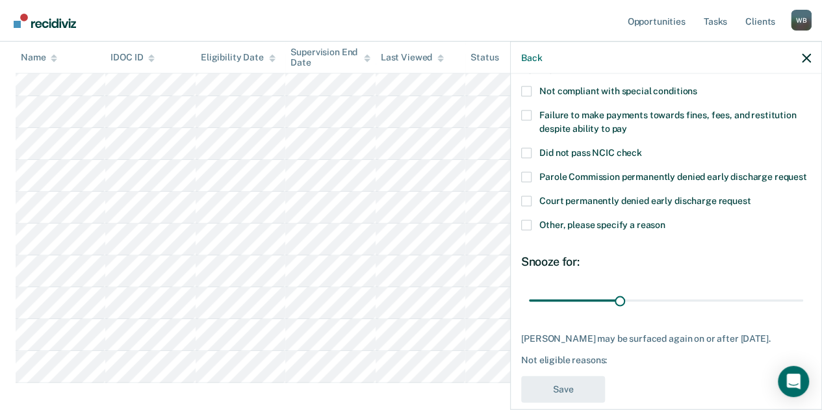
scroll to position [83, 0]
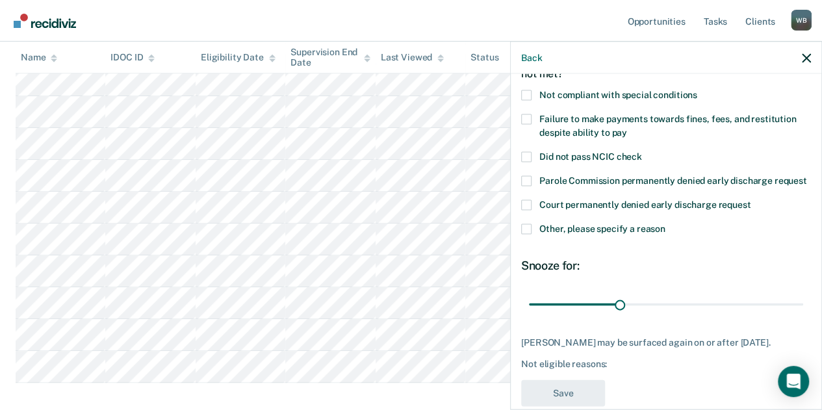
click at [530, 125] on label "Failure to make payments towards fines, fees, and restitution despite ability t…" at bounding box center [666, 127] width 290 height 27
click at [627, 128] on input "Failure to make payments towards fines, fees, and restitution despite ability t…" at bounding box center [627, 128] width 0 height 0
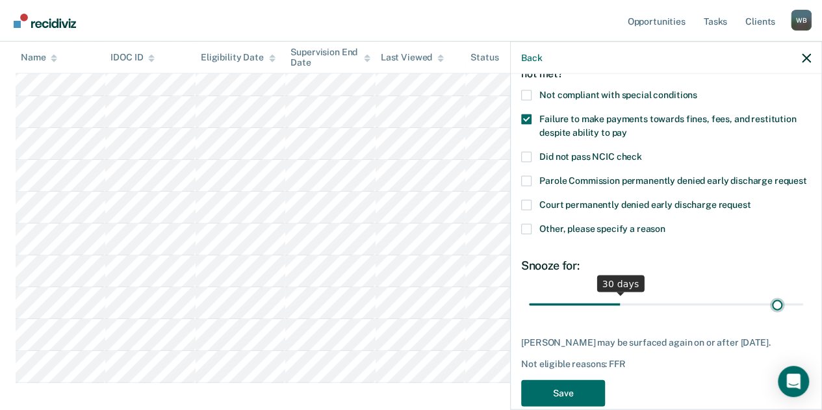
click at [768, 304] on input "range" at bounding box center [666, 304] width 274 height 23
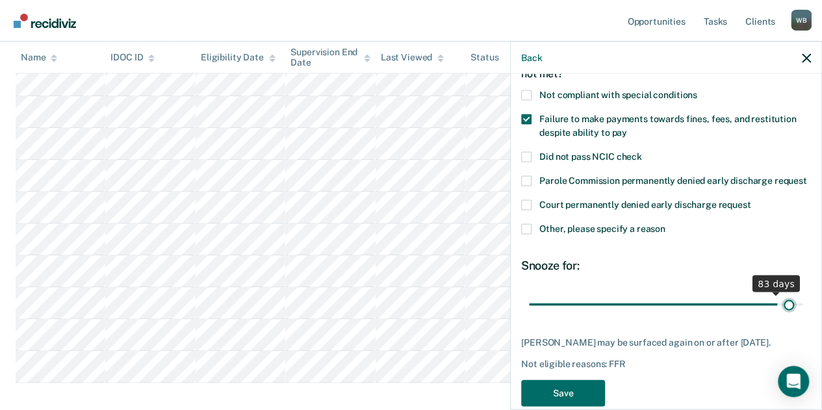
click at [778, 316] on input "range" at bounding box center [666, 304] width 274 height 23
drag, startPoint x: 778, startPoint y: 316, endPoint x: 797, endPoint y: 309, distance: 20.2
type input "90"
click at [797, 309] on input "range" at bounding box center [666, 304] width 274 height 23
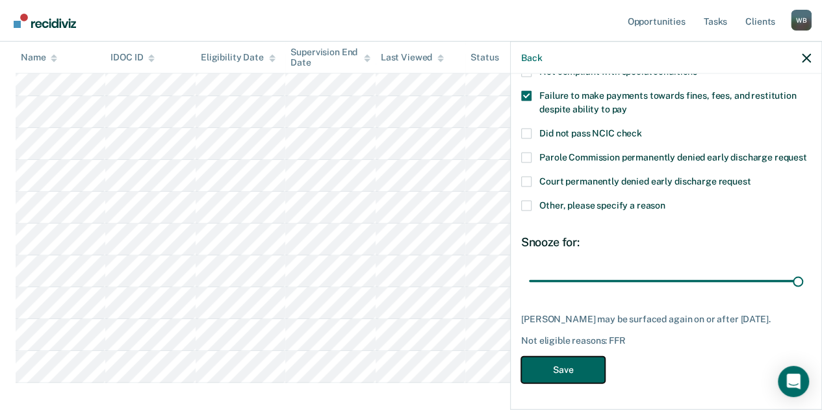
click at [568, 365] on button "Save" at bounding box center [563, 370] width 84 height 27
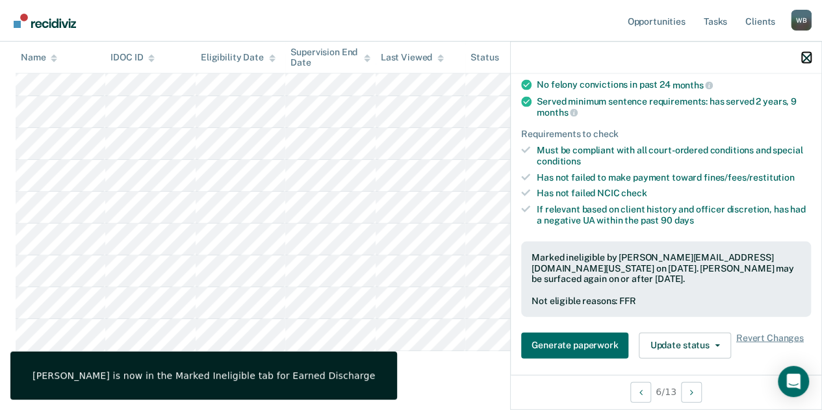
click at [806, 59] on icon "button" at bounding box center [806, 57] width 9 height 9
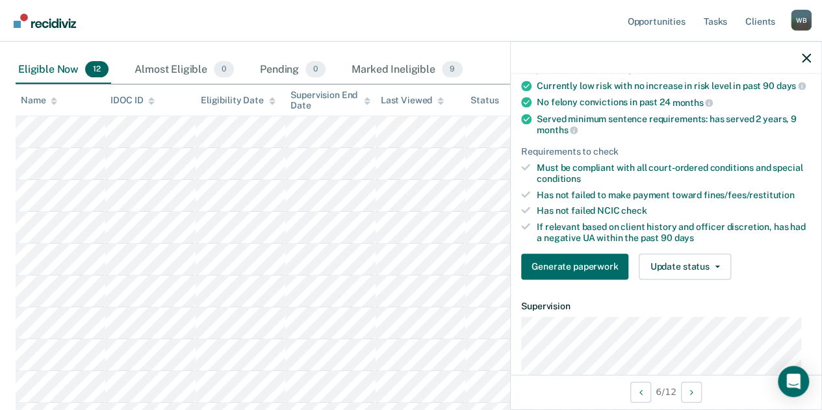
scroll to position [115, 0]
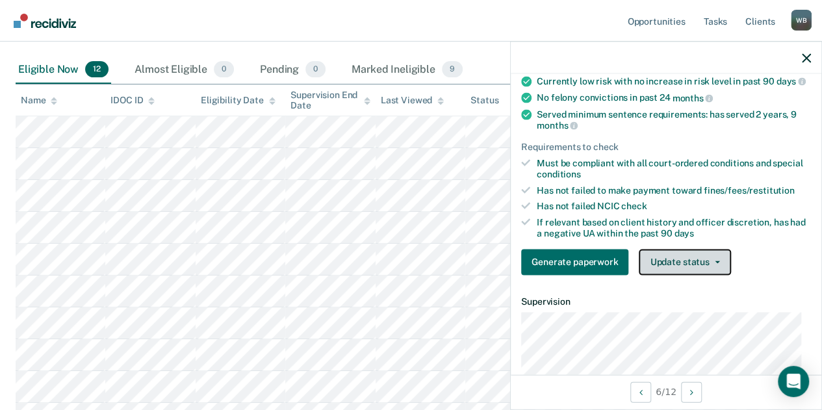
click at [659, 267] on button "Update status" at bounding box center [685, 262] width 92 height 26
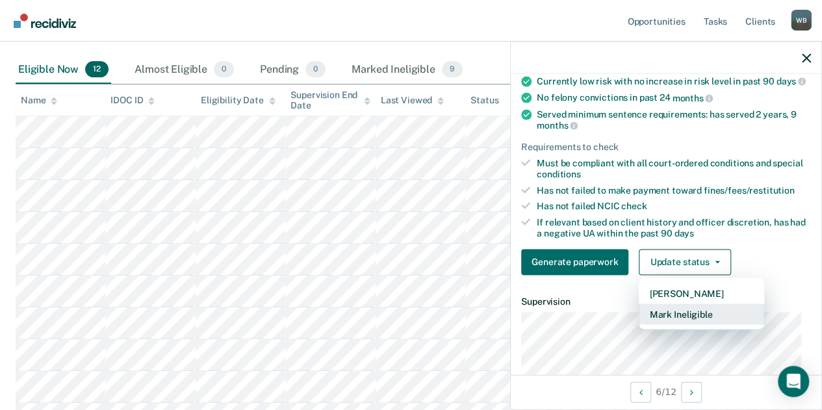
click at [659, 315] on button "Mark Ineligible" at bounding box center [701, 314] width 125 height 21
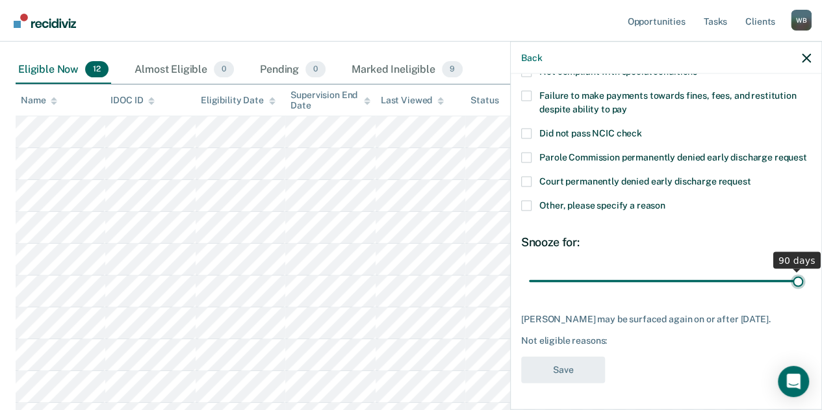
type input "90"
click at [788, 287] on input "range" at bounding box center [666, 281] width 274 height 23
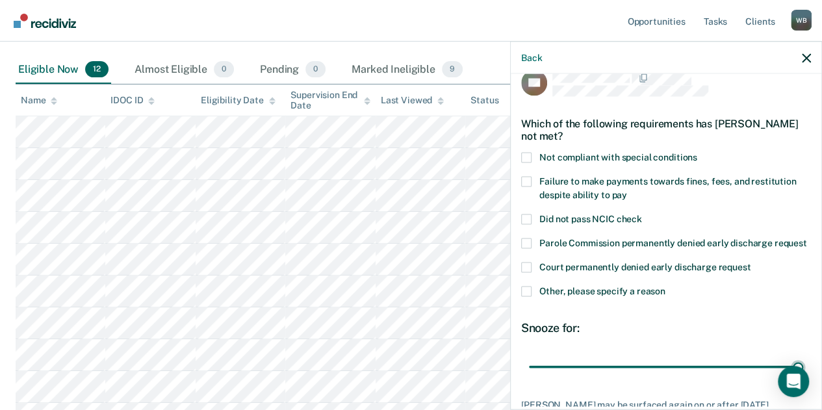
scroll to position [0, 0]
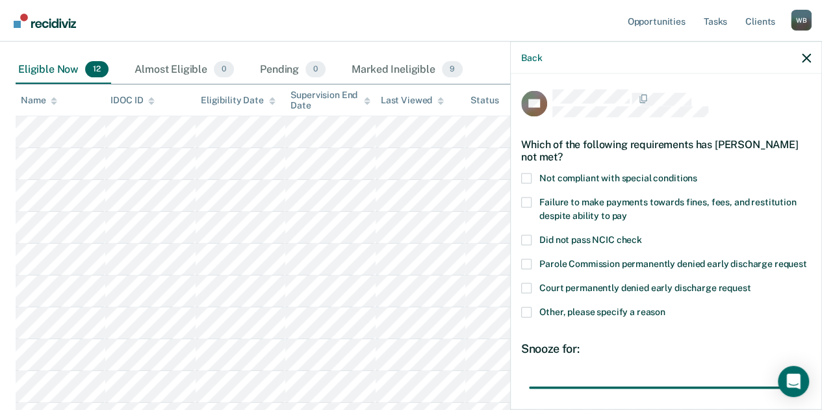
click at [522, 318] on span at bounding box center [526, 312] width 10 height 10
click at [666, 307] on input "Other, please specify a reason" at bounding box center [666, 307] width 0 height 0
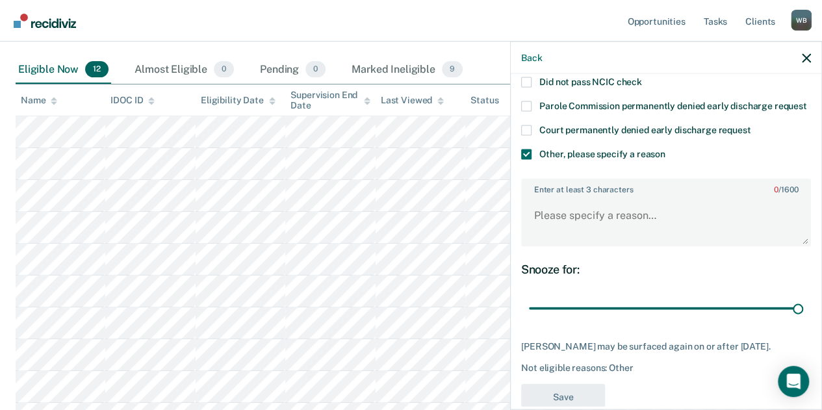
scroll to position [161, 0]
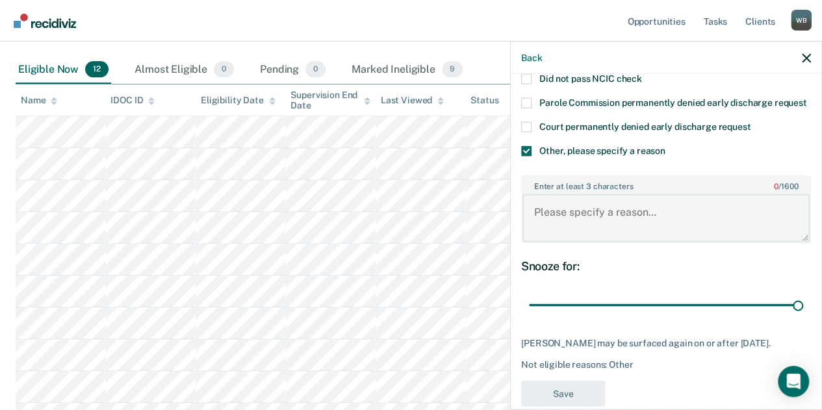
click at [569, 241] on textarea "Enter at least 3 characters 0 / 1600" at bounding box center [666, 218] width 287 height 48
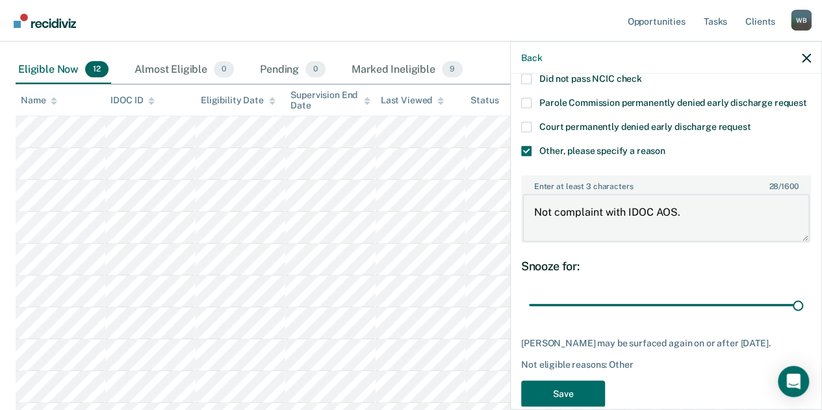
drag, startPoint x: 569, startPoint y: 241, endPoint x: 608, endPoint y: 83, distance: 163.2
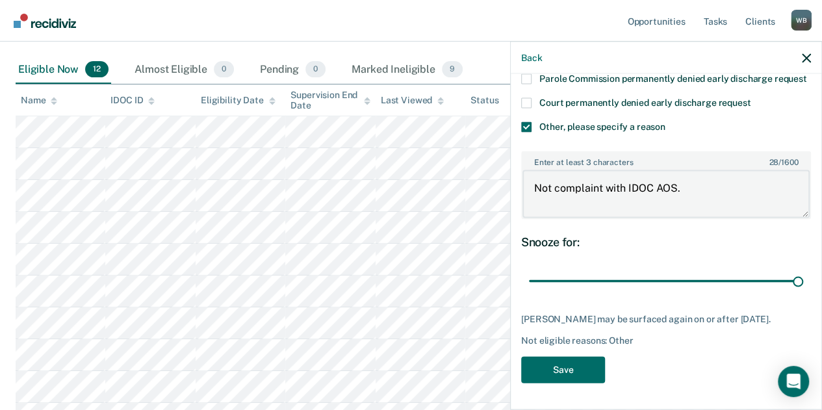
type textarea "Not complaint with IDOC AOS."
drag, startPoint x: 608, startPoint y: 83, endPoint x: 573, endPoint y: 257, distance: 177.6
click at [573, 257] on div "Snooze for: 90 days" at bounding box center [666, 264] width 290 height 58
click at [553, 372] on button "Save" at bounding box center [563, 370] width 84 height 27
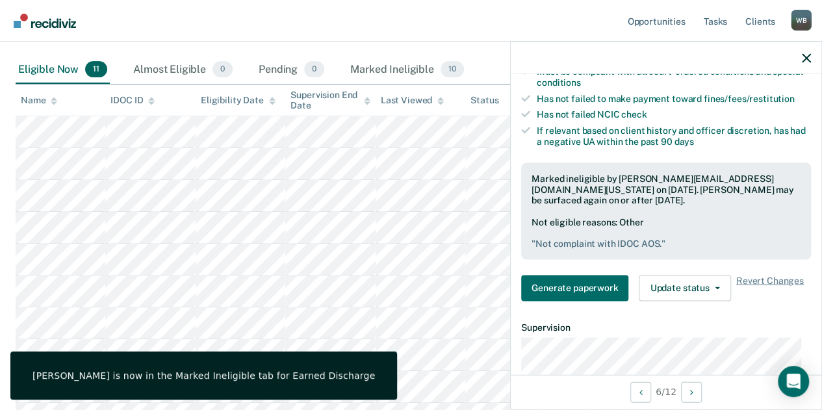
click at [812, 62] on div at bounding box center [666, 58] width 311 height 32
click at [809, 59] on icon "button" at bounding box center [806, 57] width 9 height 9
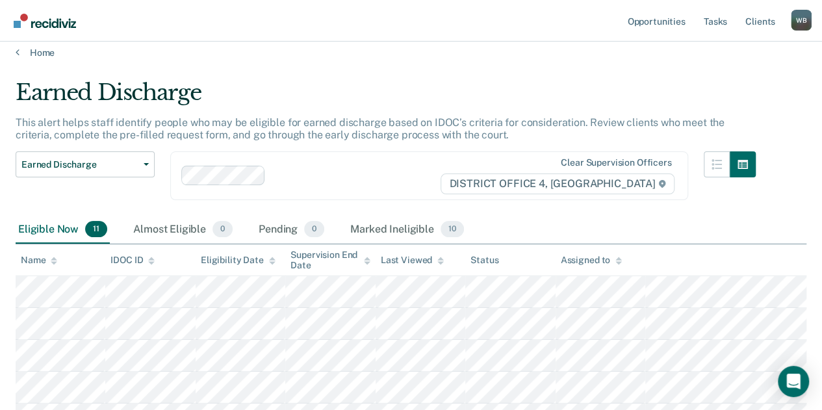
scroll to position [0, 0]
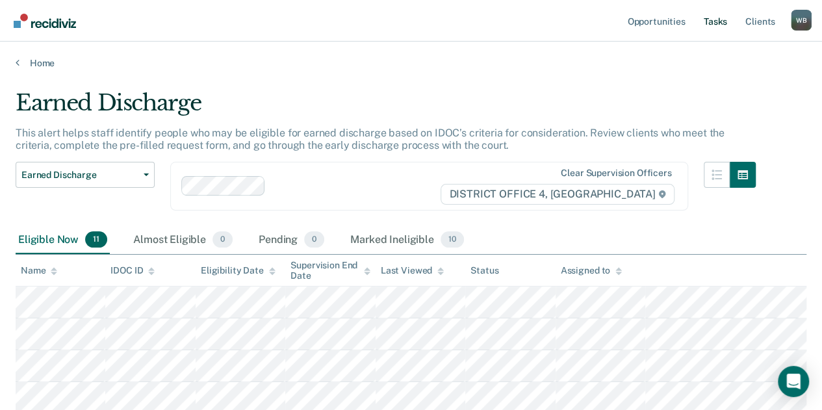
click at [727, 24] on link "Tasks" at bounding box center [715, 21] width 29 height 42
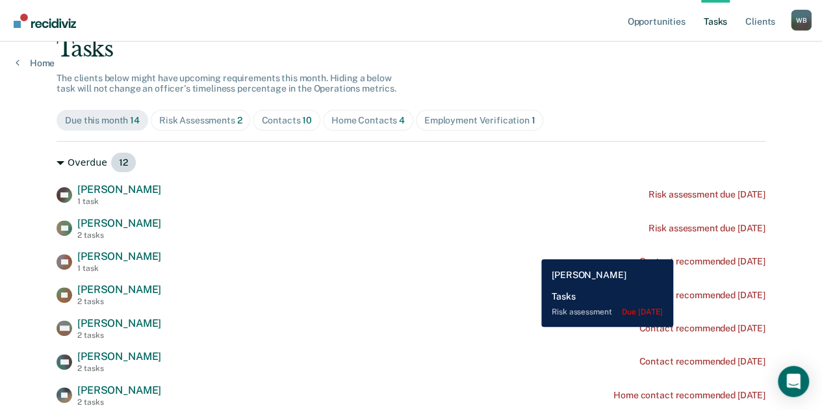
scroll to position [108, 0]
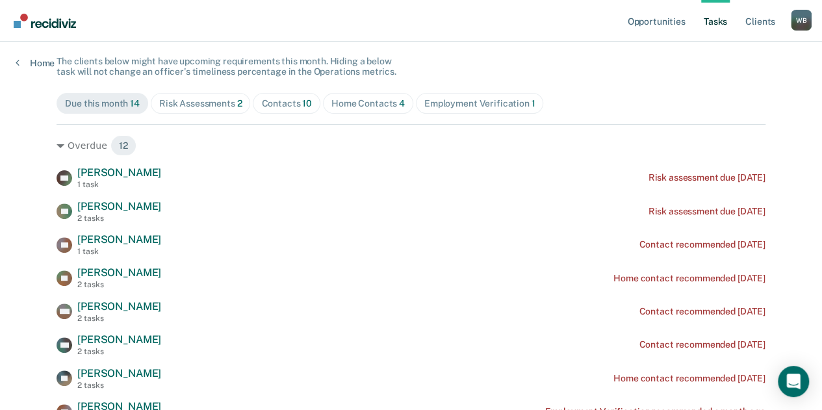
click at [302, 107] on span "10" at bounding box center [307, 103] width 10 height 10
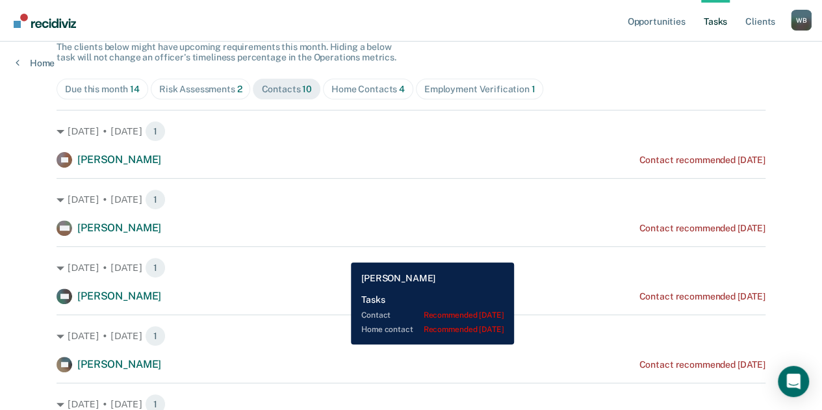
scroll to position [120, 0]
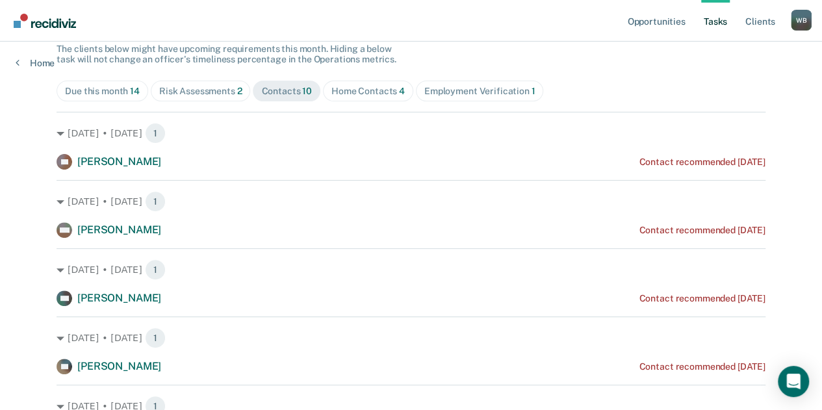
click at [447, 90] on div "Employment Verification 1" at bounding box center [479, 91] width 111 height 11
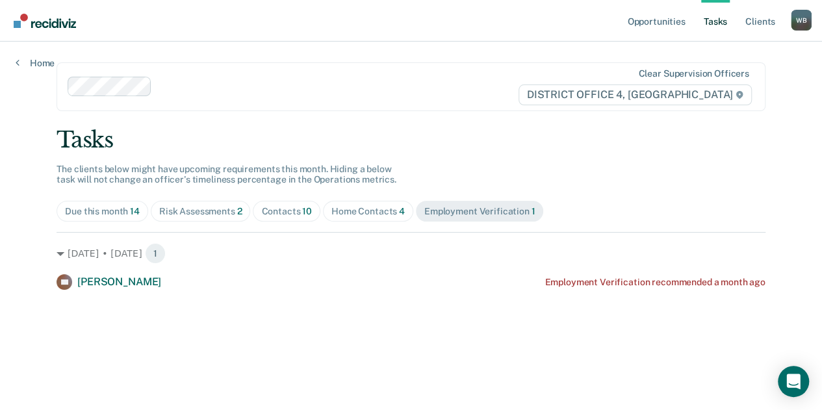
scroll to position [0, 0]
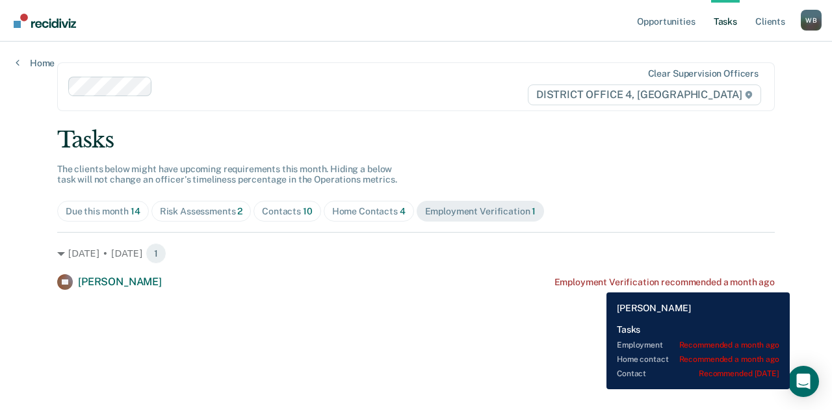
click at [597, 283] on div "Employment Verification recommended a month ago" at bounding box center [664, 282] width 220 height 11
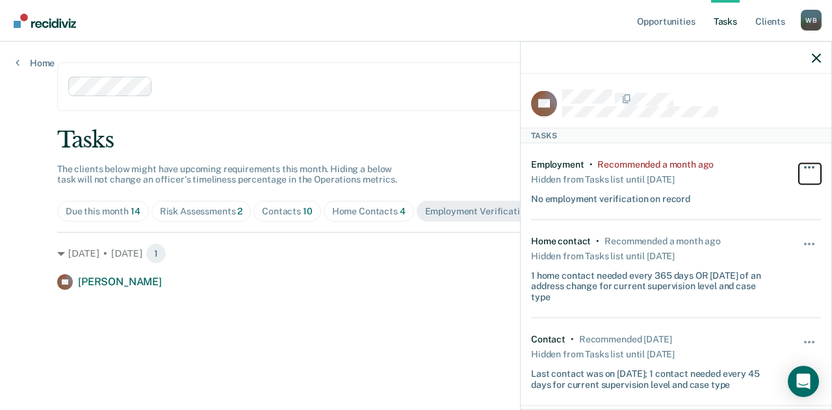
click at [809, 167] on button "button" at bounding box center [810, 174] width 22 height 21
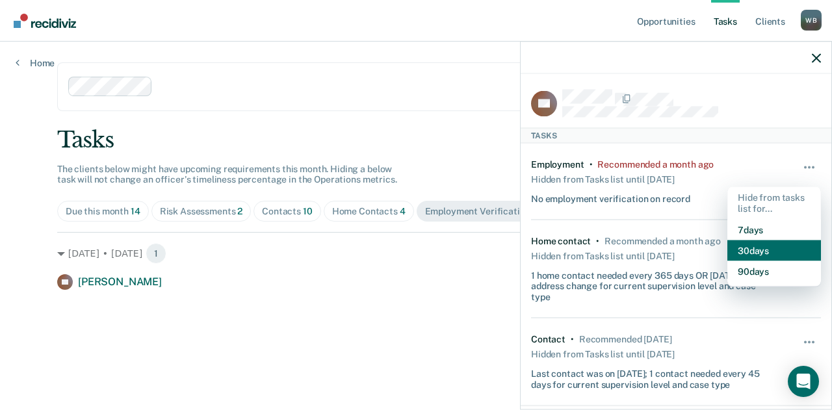
click at [743, 248] on button "30 days" at bounding box center [774, 250] width 94 height 21
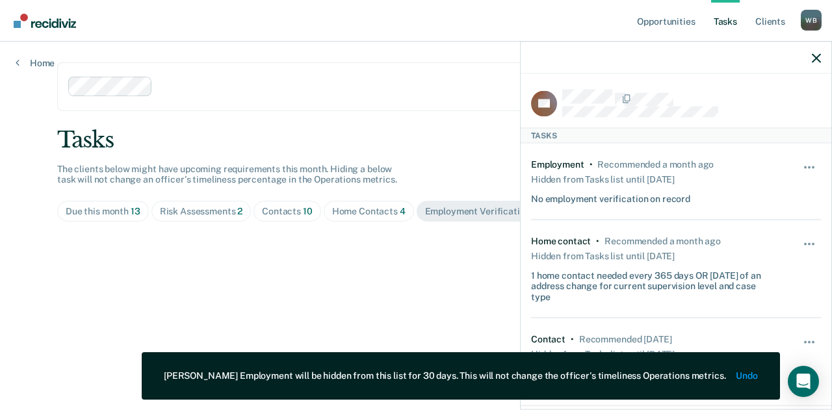
click at [819, 59] on div at bounding box center [676, 58] width 311 height 32
click at [819, 59] on icon "button" at bounding box center [816, 57] width 9 height 9
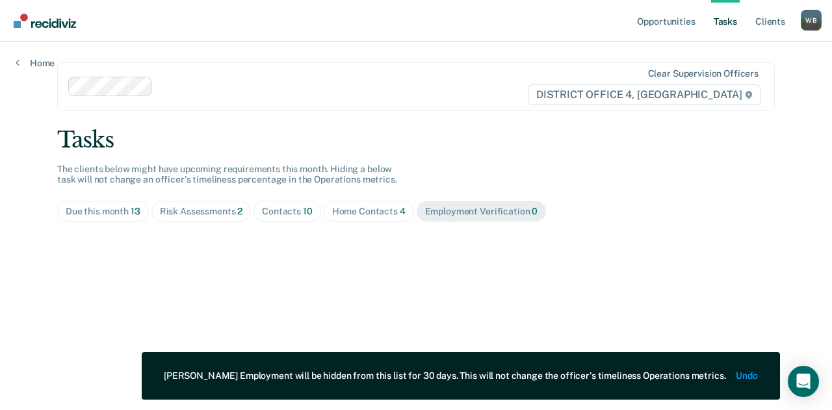
click at [183, 211] on div "Risk Assessments 2" at bounding box center [201, 211] width 83 height 11
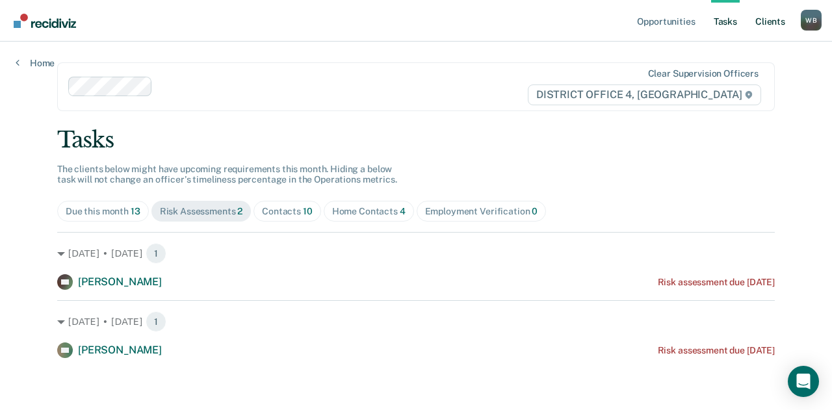
click at [766, 23] on link "Client s" at bounding box center [770, 21] width 35 height 42
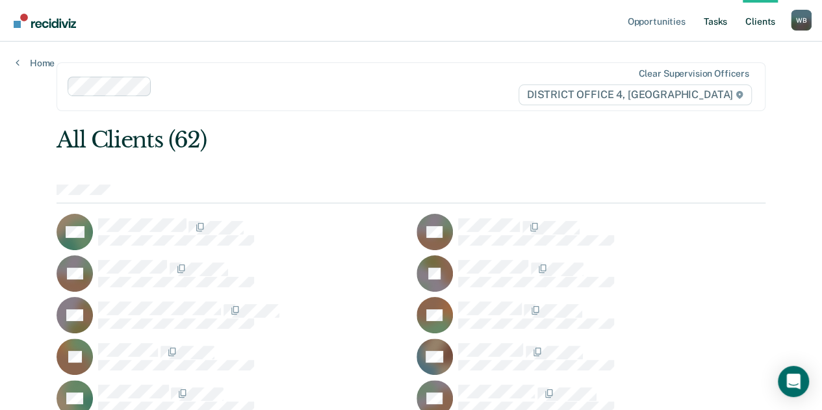
click at [716, 22] on link "Tasks" at bounding box center [715, 21] width 29 height 42
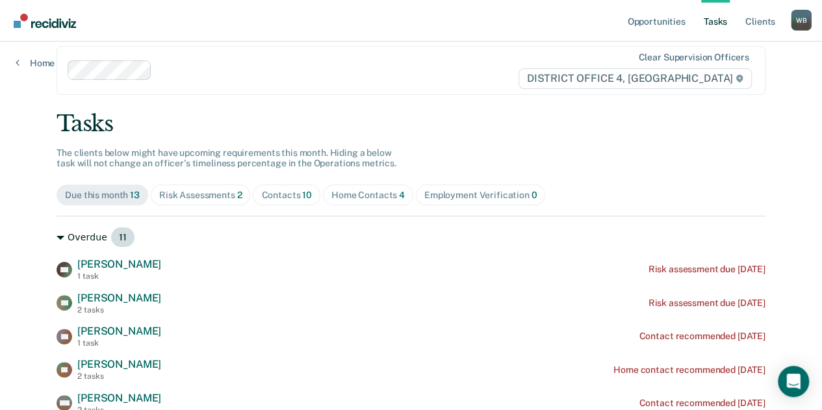
scroll to position [17, 0]
click at [274, 197] on div "Contacts 10" at bounding box center [286, 194] width 51 height 11
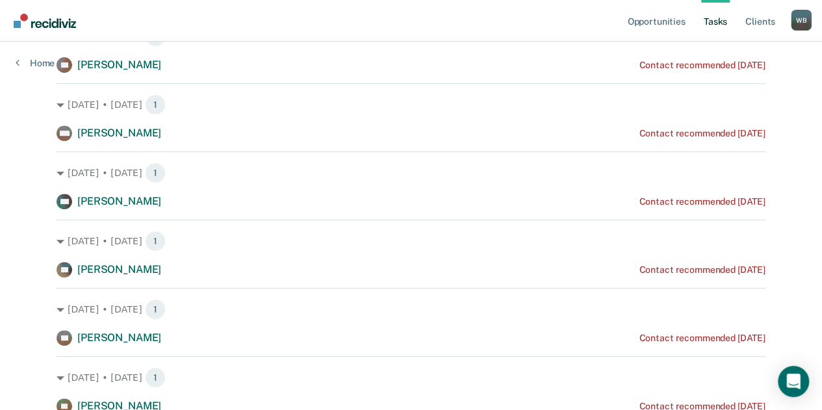
scroll to position [216, 0]
